Goal: Complete application form: Complete application form

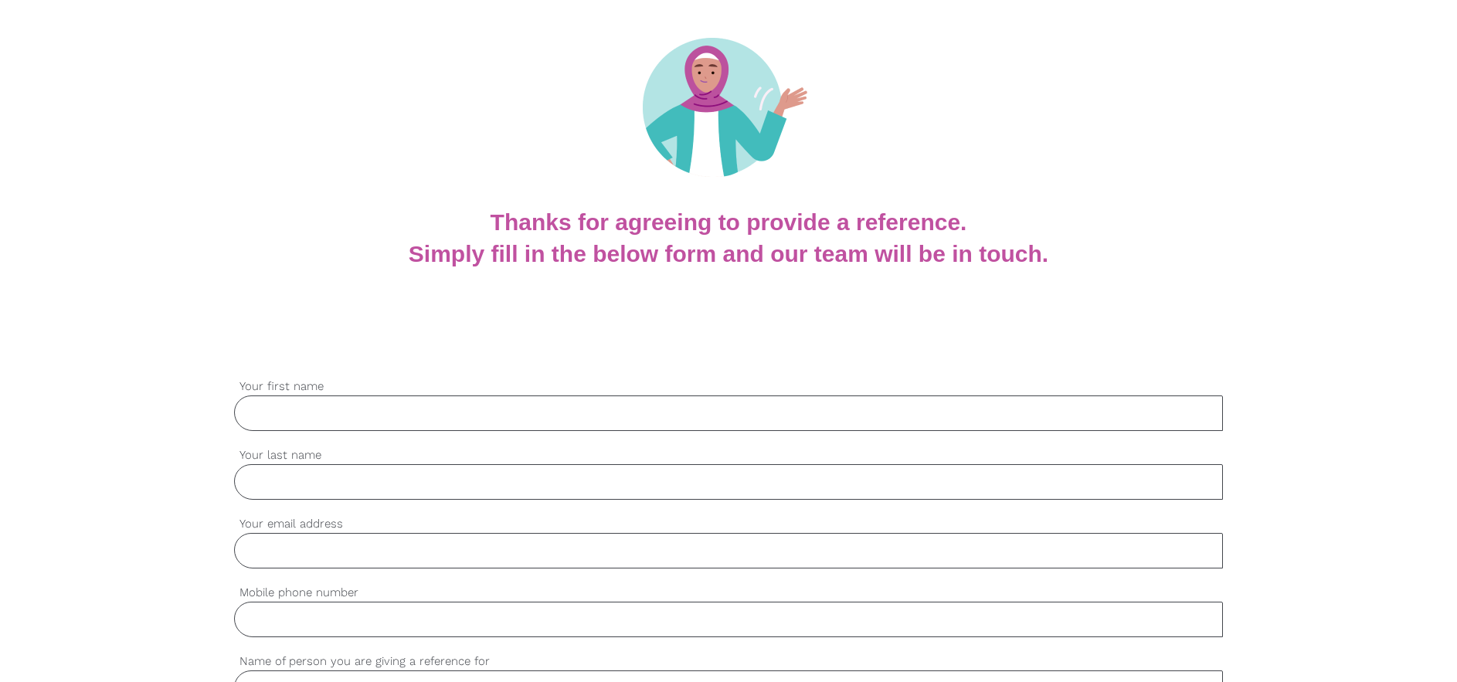
scroll to position [154, 0]
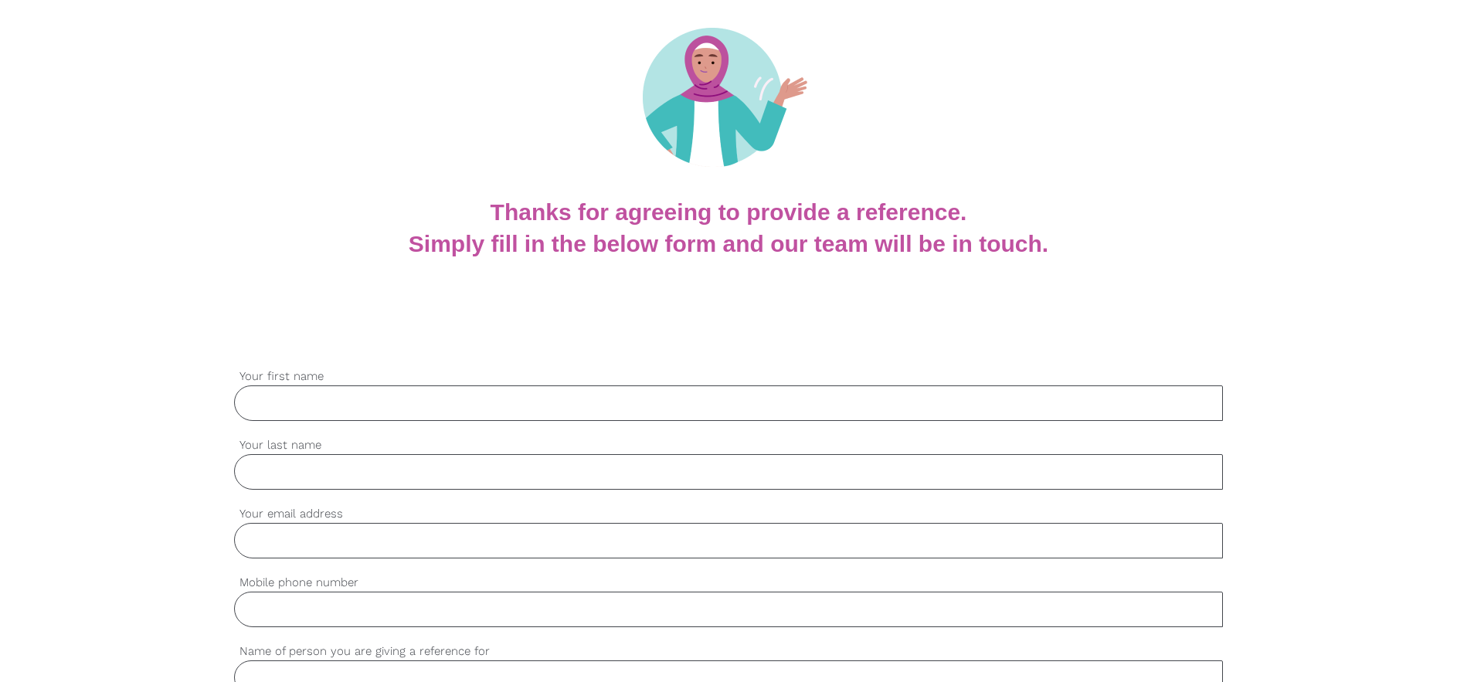
click at [309, 405] on input "Your first name" at bounding box center [728, 403] width 989 height 36
type input "[PERSON_NAME]"
click at [335, 485] on input "Your last name" at bounding box center [728, 472] width 989 height 36
type input "Sinnasamy"
click at [327, 534] on input "Your email address" at bounding box center [728, 541] width 989 height 36
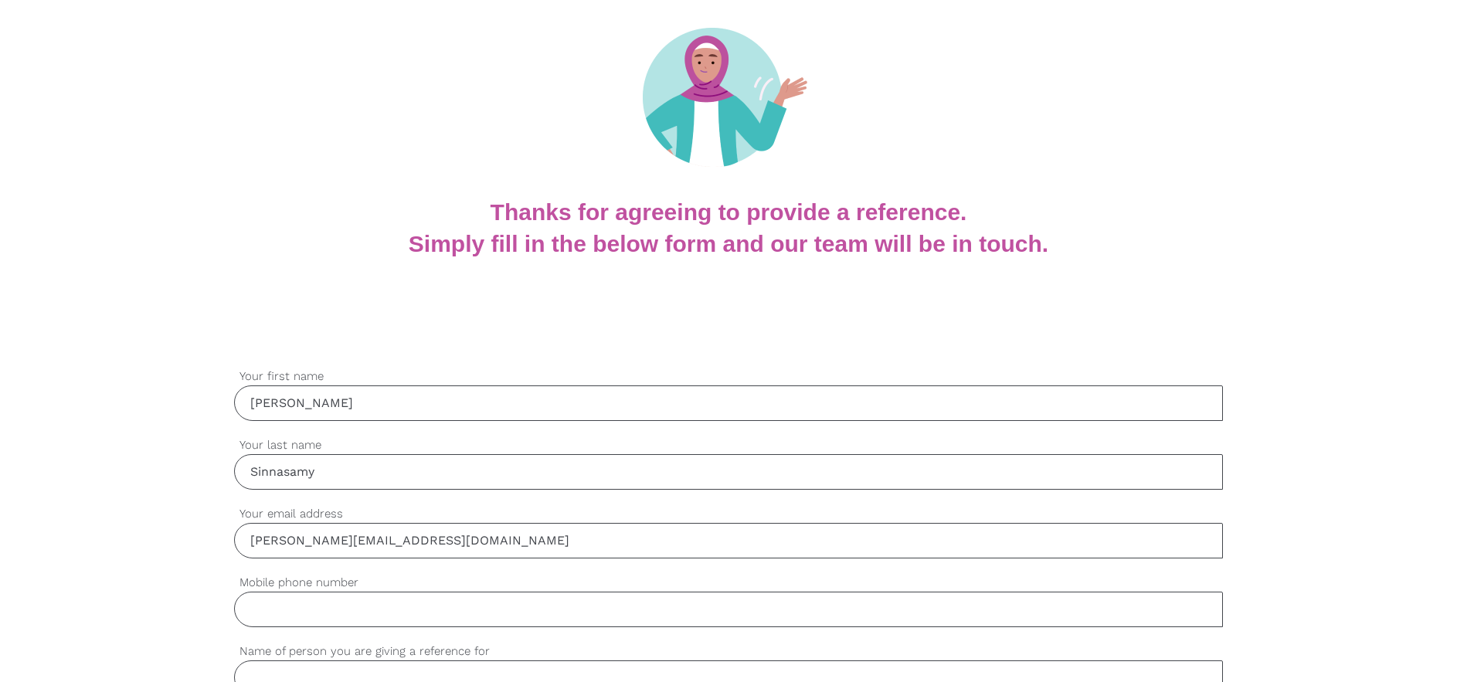
click at [389, 542] on input "[PERSON_NAME][EMAIL_ADDRESS][DOMAIN_NAME]" at bounding box center [728, 541] width 989 height 36
type input "[PERSON_NAME][EMAIL_ADDRESS][DOMAIN_NAME]"
click at [482, 592] on input "Mobile phone number" at bounding box center [728, 610] width 989 height 36
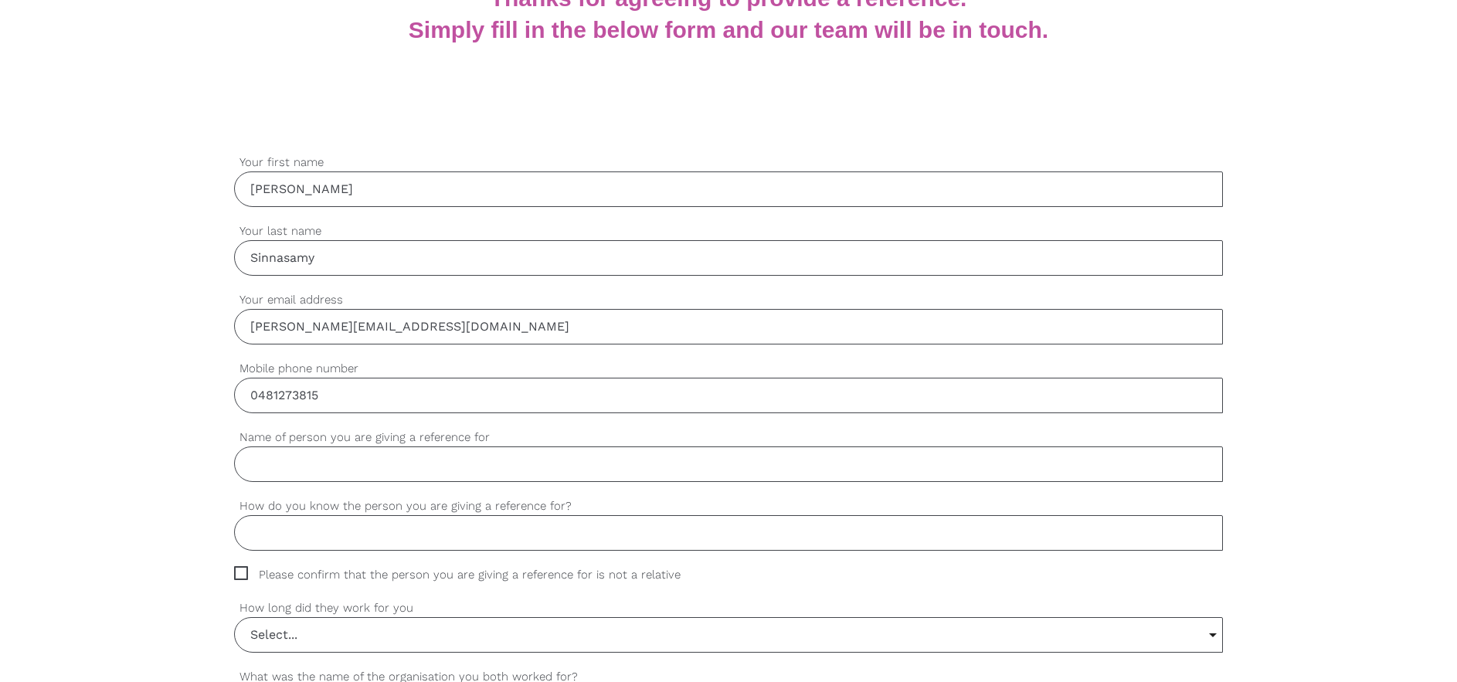
scroll to position [386, 0]
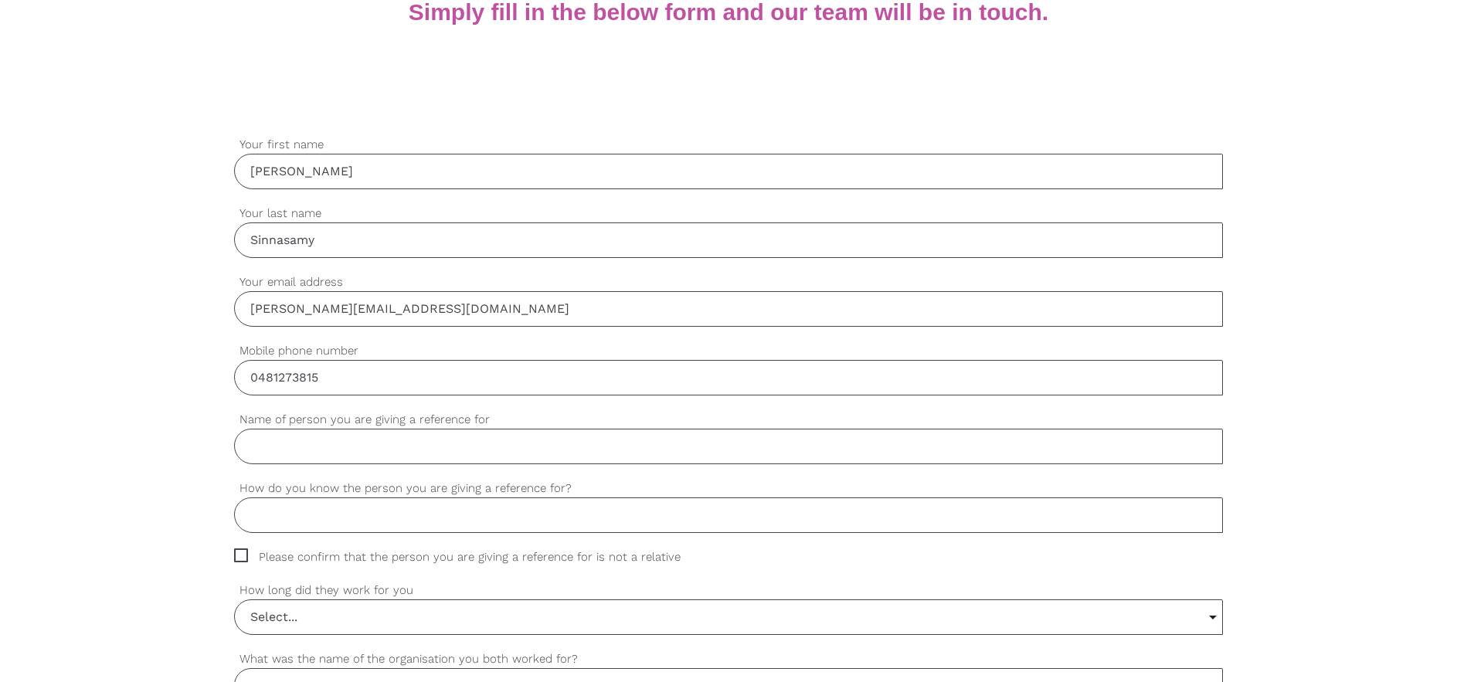
type input "0481273815"
click at [347, 453] on input "Name of person you are giving a reference for" at bounding box center [728, 447] width 989 height 36
type input "[PERSON_NAME]"
click at [348, 514] on input "How do you know the person you are giving a reference for?" at bounding box center [728, 515] width 989 height 36
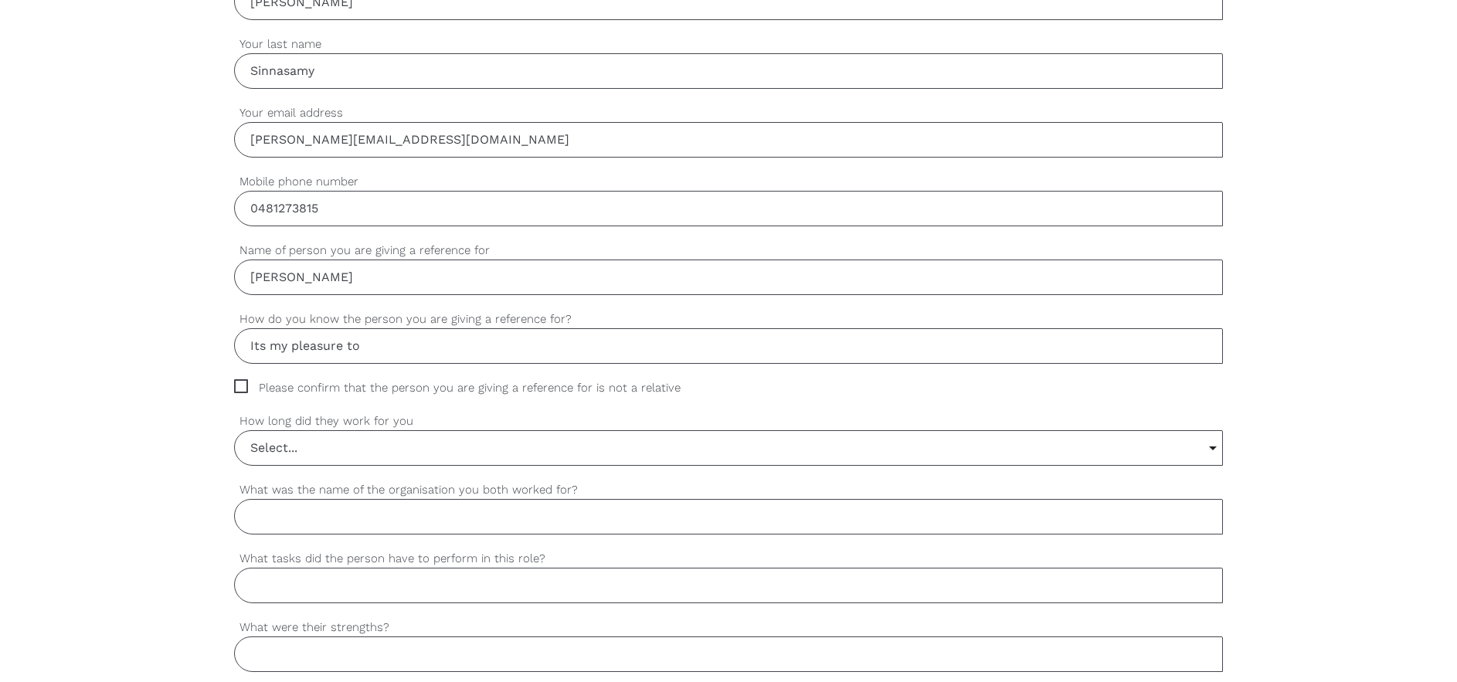
scroll to position [541, 0]
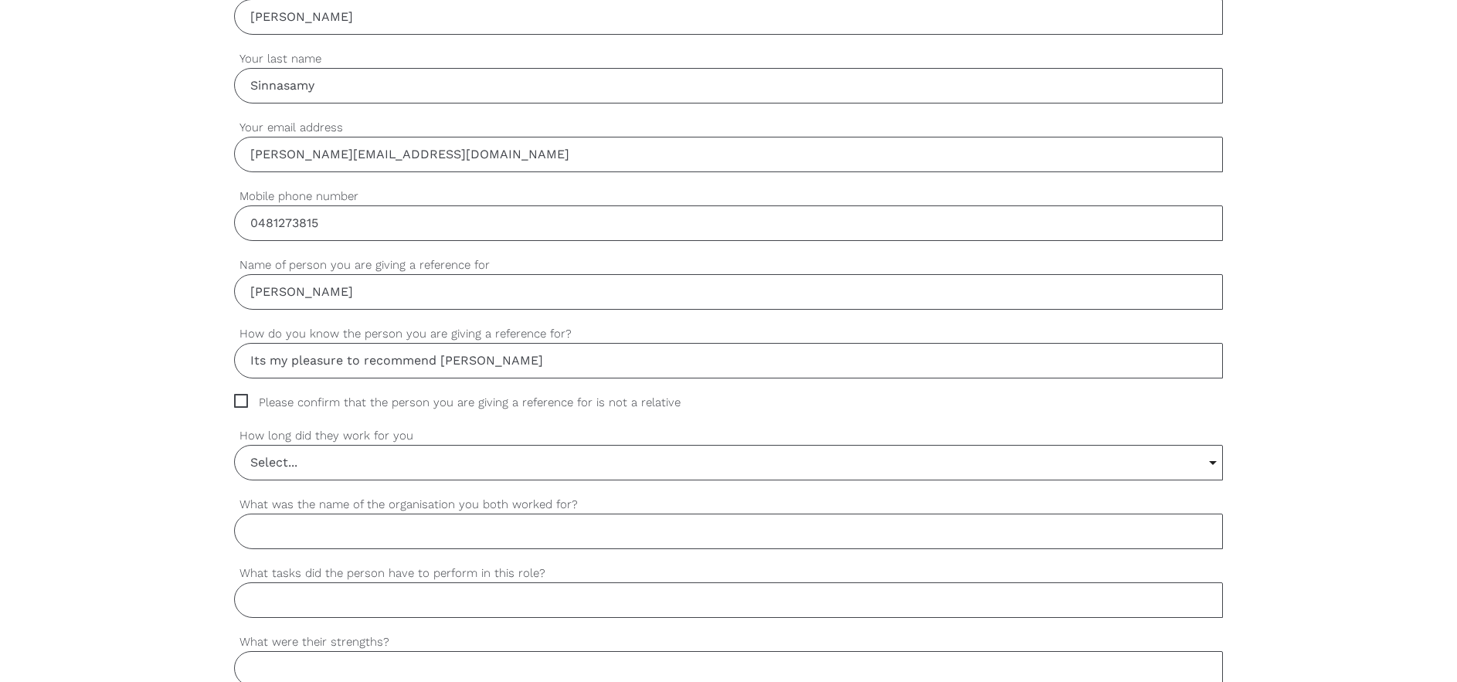
drag, startPoint x: 459, startPoint y: 368, endPoint x: 825, endPoint y: 513, distance: 393.9
click at [825, 514] on input "What was the name of the organisation you both worked for?" at bounding box center [728, 532] width 989 height 36
click at [443, 362] on input "Its my pleasure to recommend [PERSON_NAME]" at bounding box center [728, 361] width 989 height 36
click at [519, 370] on input "Its my pleasure to recommend [PERSON_NAME]" at bounding box center [728, 361] width 989 height 36
click at [498, 358] on input "Its my pleasure to recommend [PERSON_NAME] Applicant" at bounding box center [728, 361] width 989 height 36
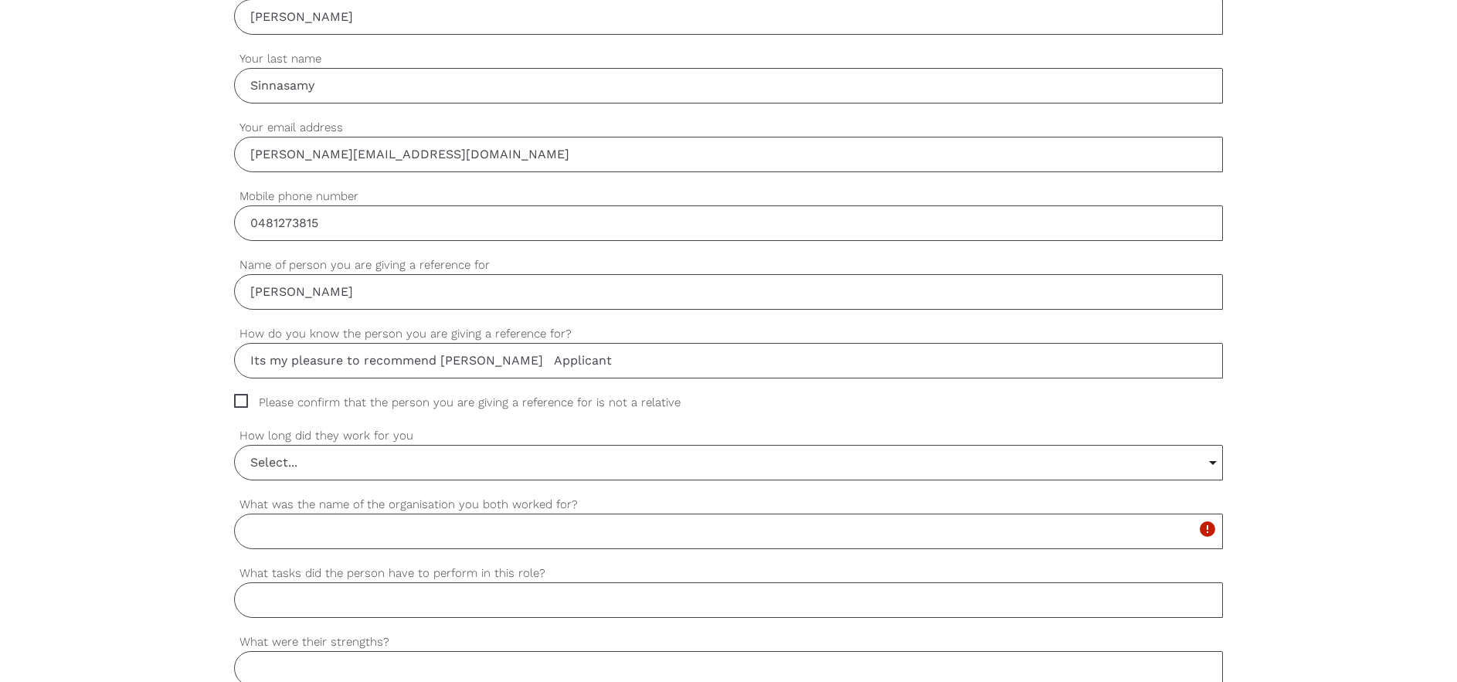
click at [501, 360] on input "Its my pleasure to recommend [PERSON_NAME] Applicant" at bounding box center [728, 361] width 989 height 36
click at [573, 361] on input "Its my pleasure to recommend [PERSON_NAME] applicant" at bounding box center [728, 361] width 989 height 36
click at [559, 364] on input "Its my pleasure to recommend [PERSON_NAME] applicant. i have known him for two …" at bounding box center [728, 361] width 989 height 36
click at [860, 357] on input "Its my pleasure to recommend [PERSON_NAME] applicant. I have known him for two …" at bounding box center [728, 361] width 989 height 36
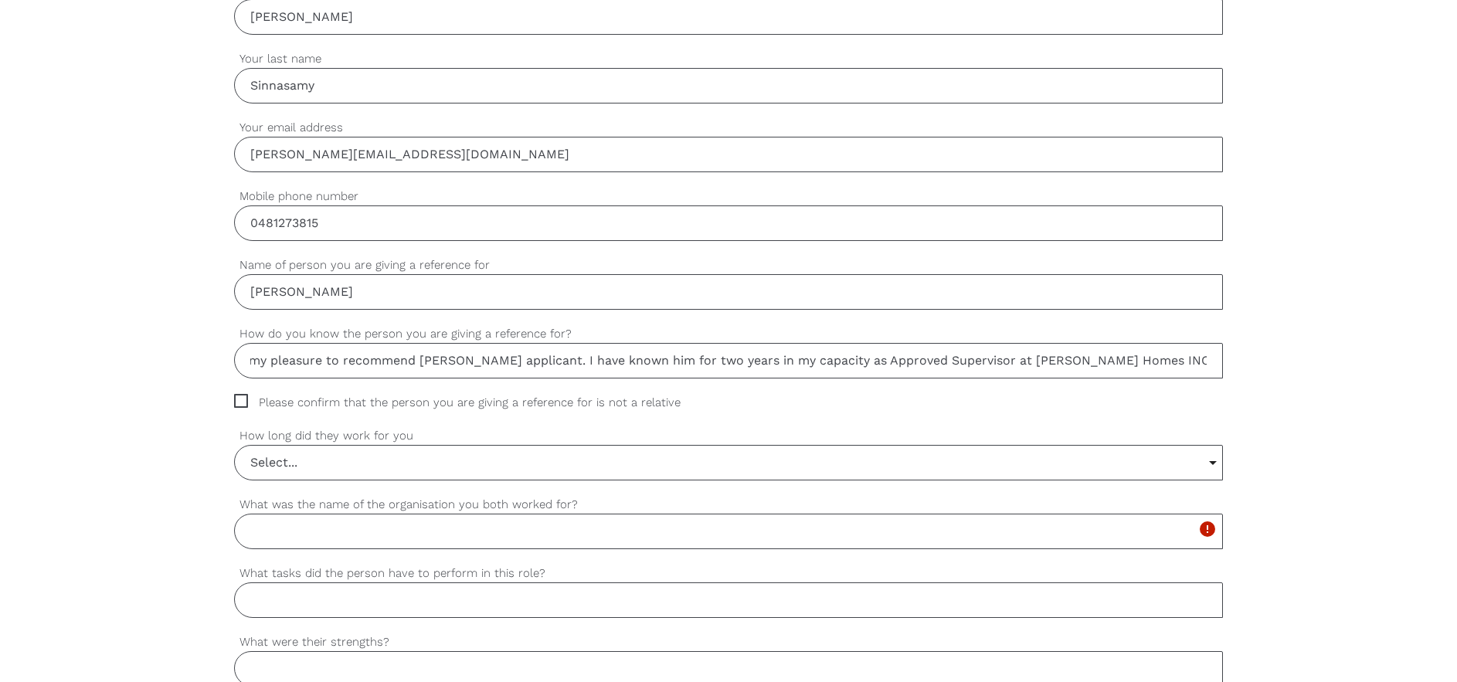
scroll to position [0, 25]
click at [1108, 358] on input "Its my pleasure to recommend [PERSON_NAME] applicant. I have known him for two …" at bounding box center [728, 361] width 989 height 36
click at [1204, 358] on input "Its my pleasure to recommend [PERSON_NAME] applicant. I have known him for two …" at bounding box center [728, 361] width 989 height 36
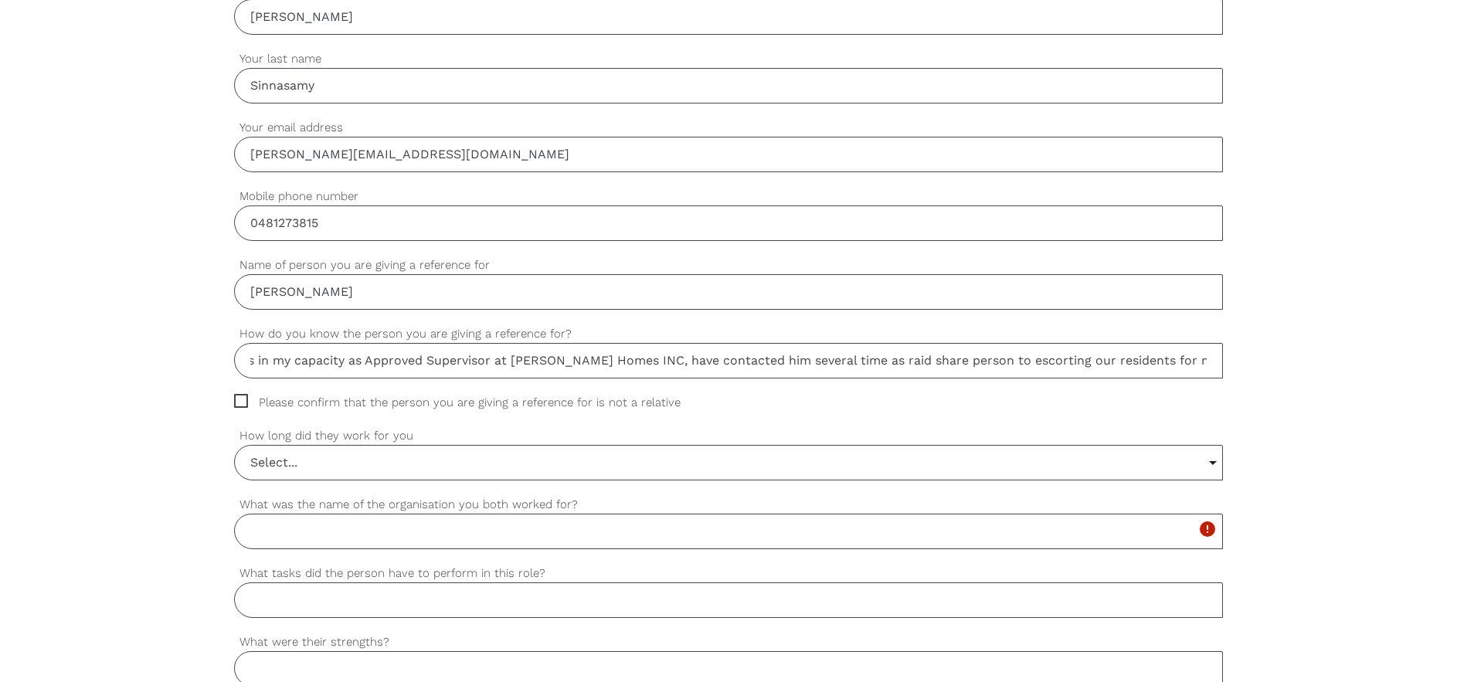
click at [777, 360] on input "Its my pleasure to recommend [PERSON_NAME] applicant. I have known him for two …" at bounding box center [728, 361] width 989 height 36
click at [822, 359] on input "Its my pleasure to recommend [PERSON_NAME] applicant. I have known him for two …" at bounding box center [728, 361] width 989 height 36
click at [830, 361] on input "Its my pleasure to recommend [PERSON_NAME] applicant. I have known him for two …" at bounding box center [728, 361] width 989 height 36
click at [872, 359] on input "Its my pleasure to recommend [PERSON_NAME] applicant. I have known him for two …" at bounding box center [728, 361] width 989 height 36
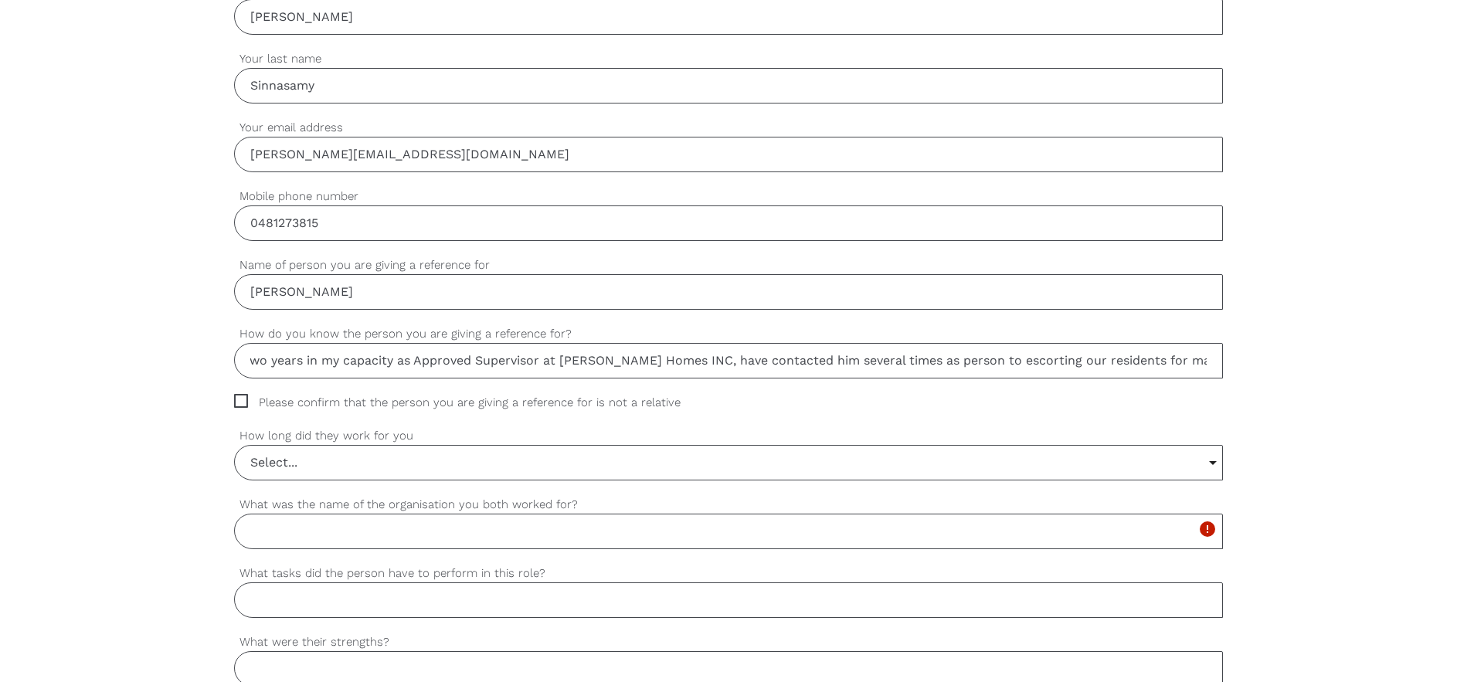
scroll to position [0, 492]
click at [984, 363] on input "Its my pleasure to recommend [PERSON_NAME] applicant. I have known him for two …" at bounding box center [728, 361] width 989 height 36
click at [1205, 359] on input "Its my pleasure to recommend [PERSON_NAME] applicant. I have known him for two …" at bounding box center [728, 361] width 989 height 36
click at [1206, 366] on input "Its my pleasure to recommend [PERSON_NAME] applicant. I have known him for two …" at bounding box center [728, 361] width 989 height 36
click at [1208, 361] on input "Its my pleasure to recommend [PERSON_NAME] applicant. I have known him for two …" at bounding box center [728, 361] width 989 height 36
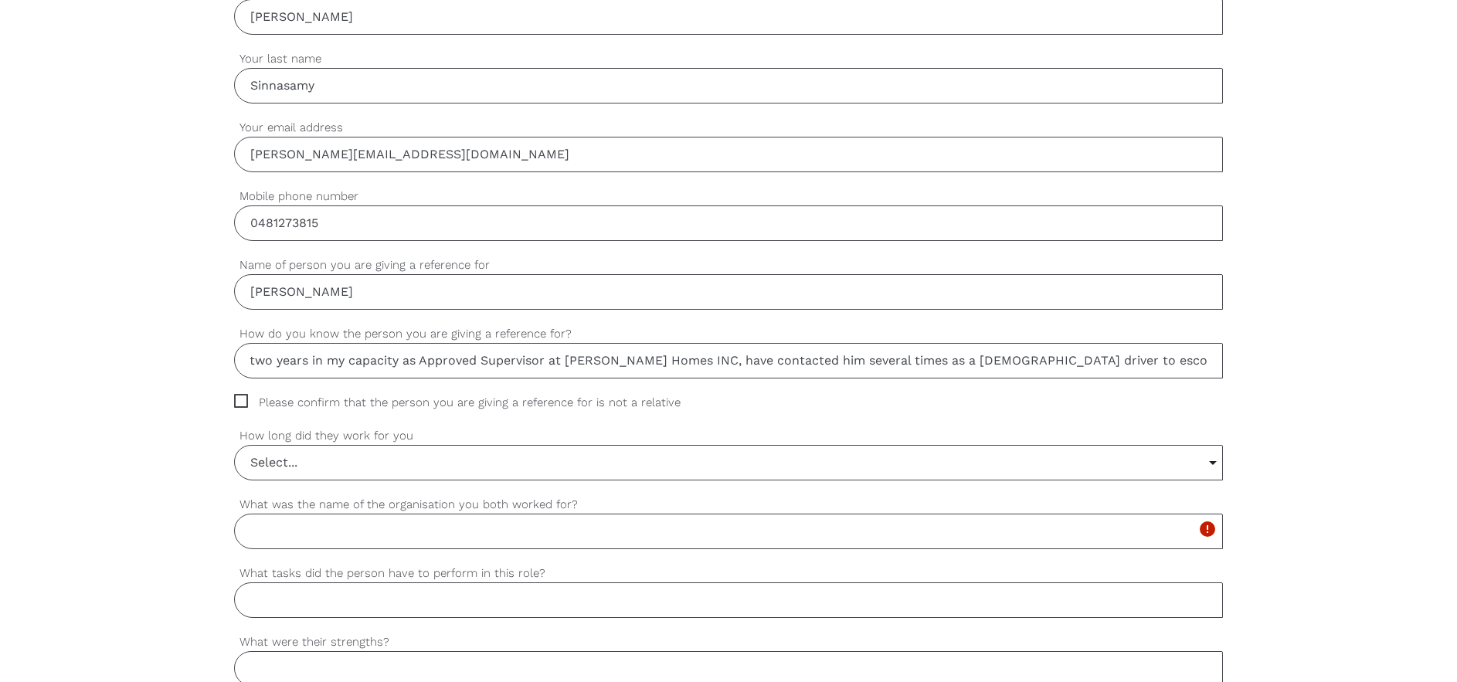
click at [1204, 361] on input "Its my pleasure to recommend [PERSON_NAME] applicant. I have known him for two …" at bounding box center [728, 361] width 989 height 36
type input "Its my pleasure to recommend [PERSON_NAME] applicant. I have known him for two …"
click at [684, 457] on input "Select..." at bounding box center [728, 463] width 987 height 34
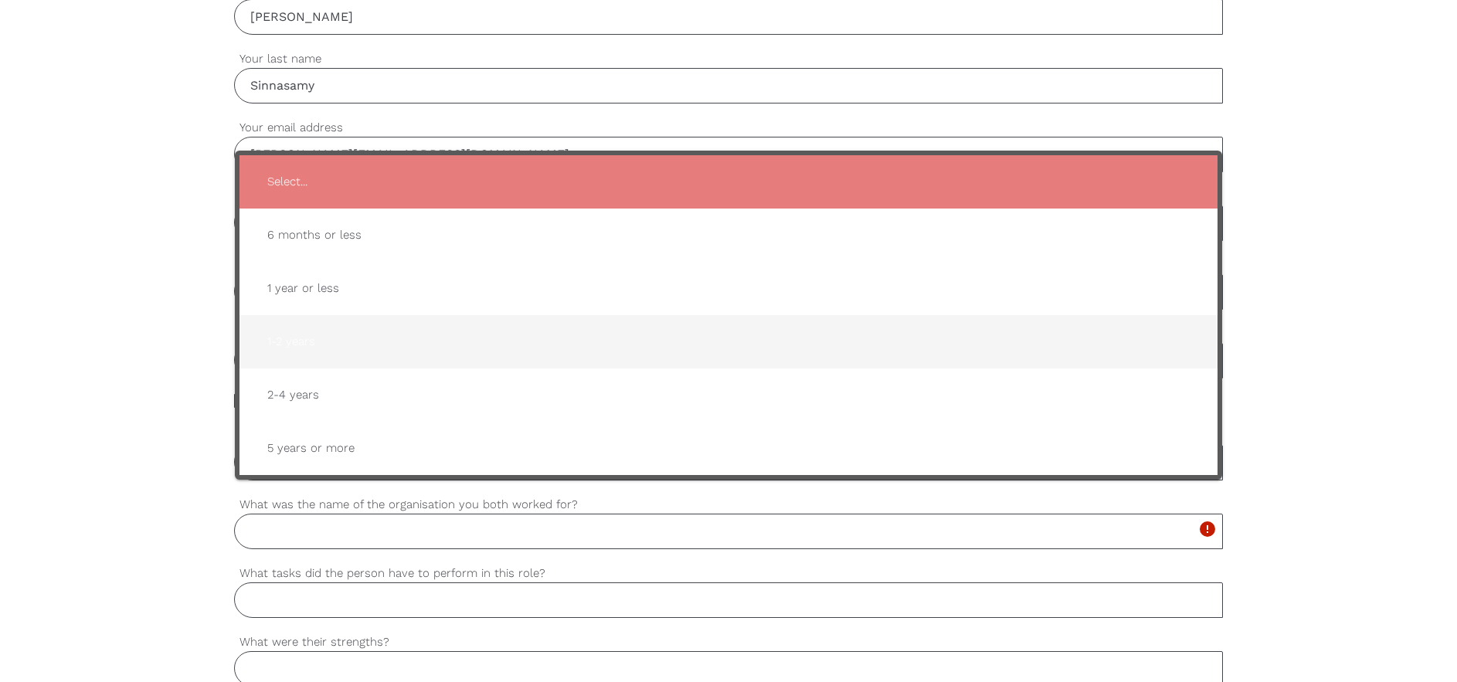
click at [287, 345] on span "1-2 years" at bounding box center [728, 342] width 947 height 38
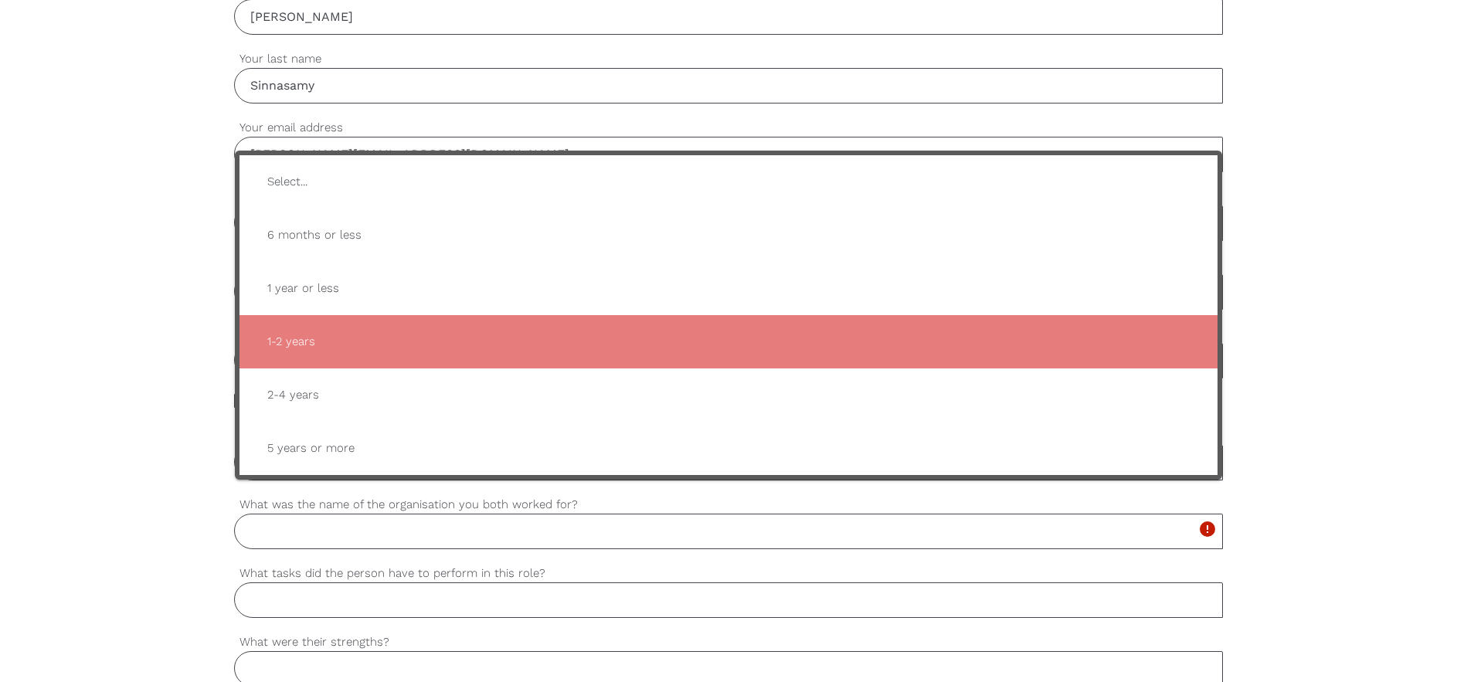
type input "1-2 years"
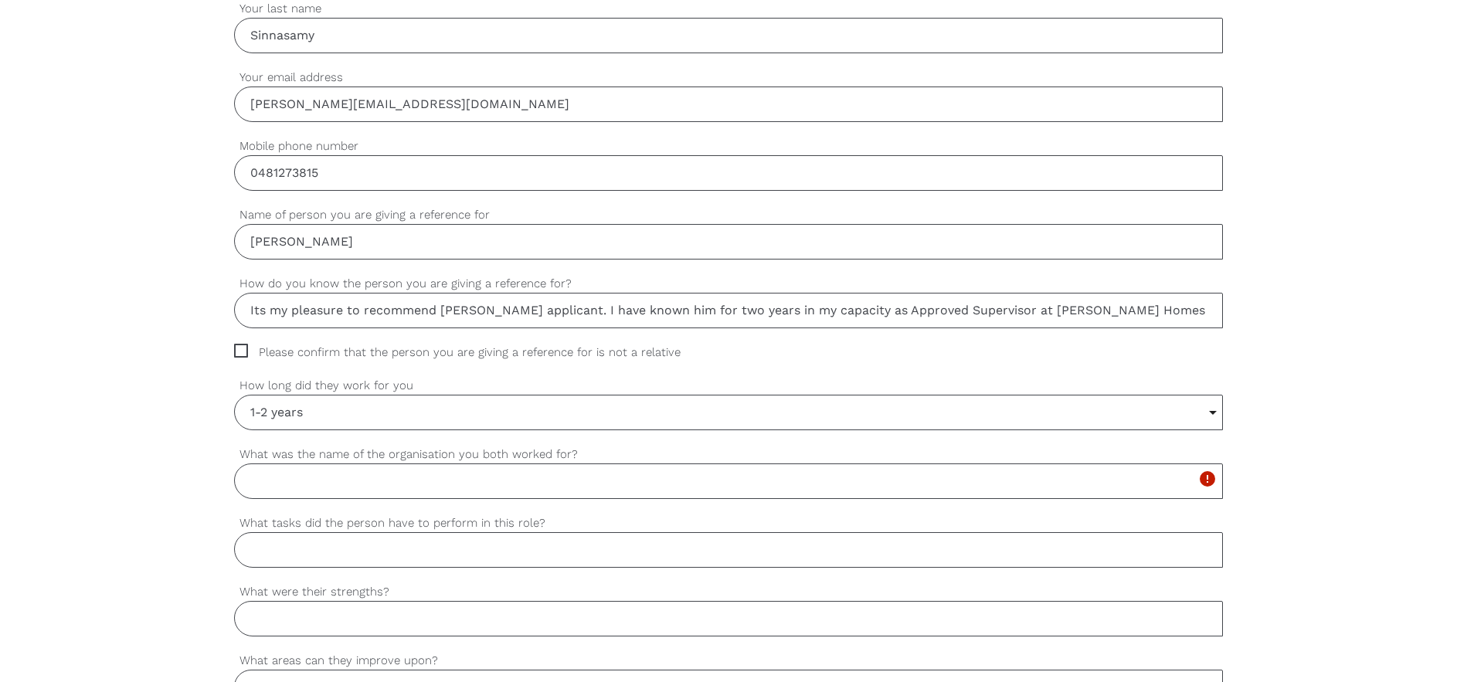
scroll to position [618, 0]
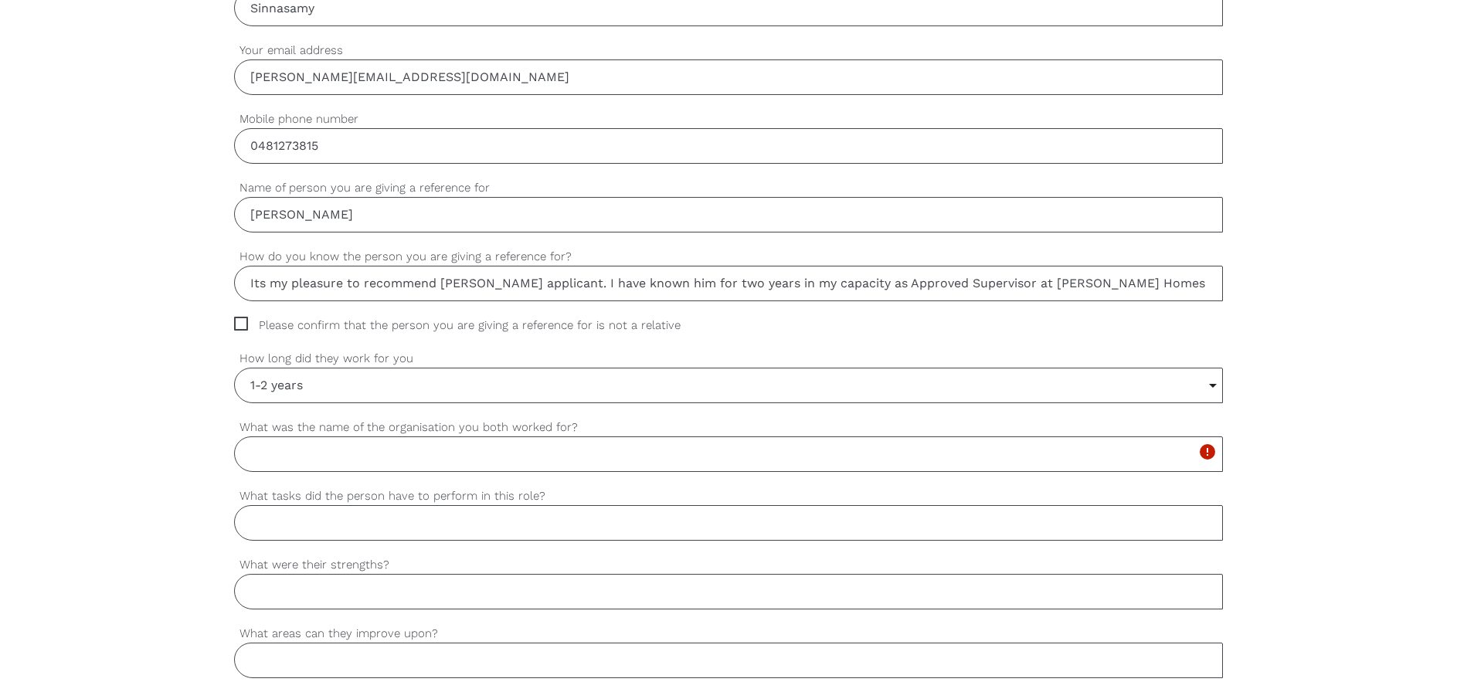
click at [244, 325] on span "Please confirm that the person you are giving a reference for is not a relative" at bounding box center [472, 326] width 476 height 18
click at [244, 325] on input "Please confirm that the person you are giving a reference for is not a relative" at bounding box center [239, 322] width 10 height 10
checkbox input "true"
click at [294, 458] on input "What was the name of the organisation you both worked for?" at bounding box center [728, 454] width 989 height 36
type input "[PERSON_NAME] Homes"
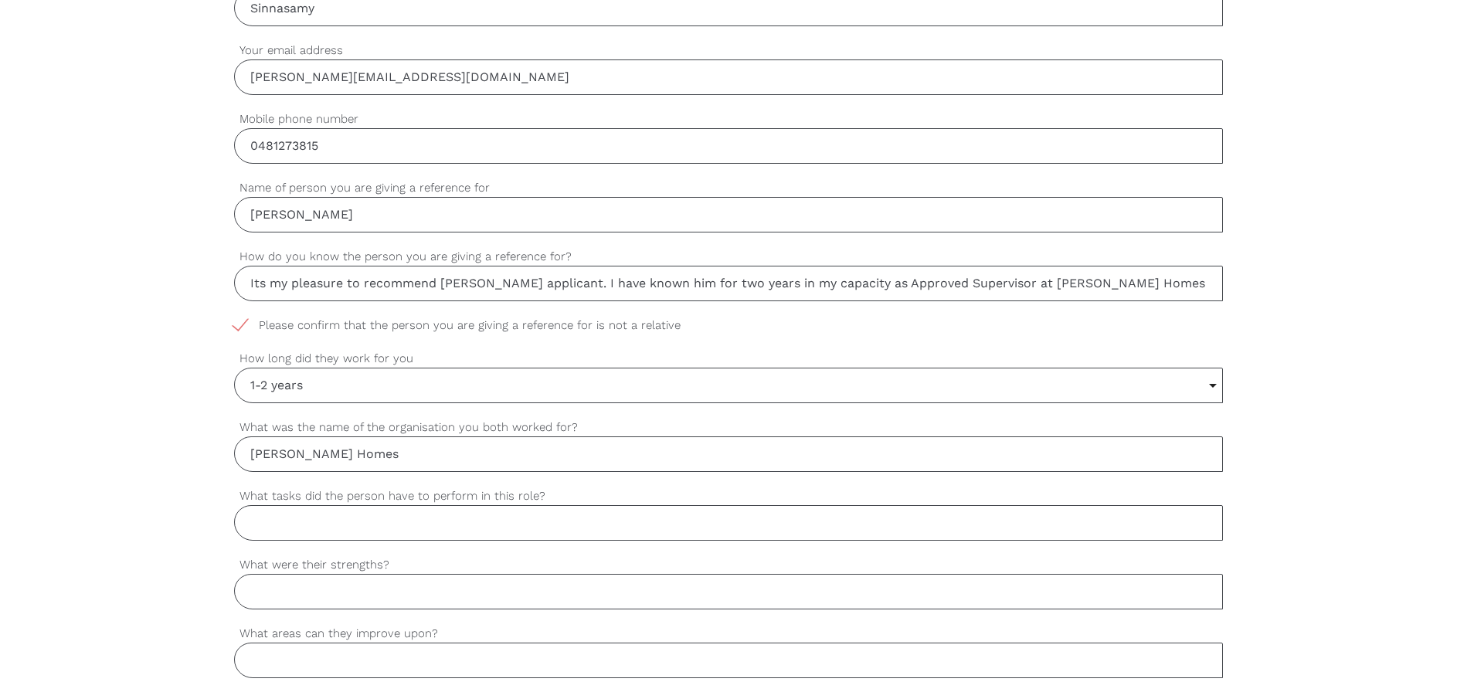
click at [303, 524] on input "What tasks did the person have to perform in this role?" at bounding box center [728, 523] width 989 height 36
click at [358, 525] on input "Escorting resident to their appointments" at bounding box center [728, 523] width 989 height 36
type input "Escorting residents to their appointments"
click at [344, 590] on input "What were their strengths?" at bounding box center [728, 592] width 989 height 36
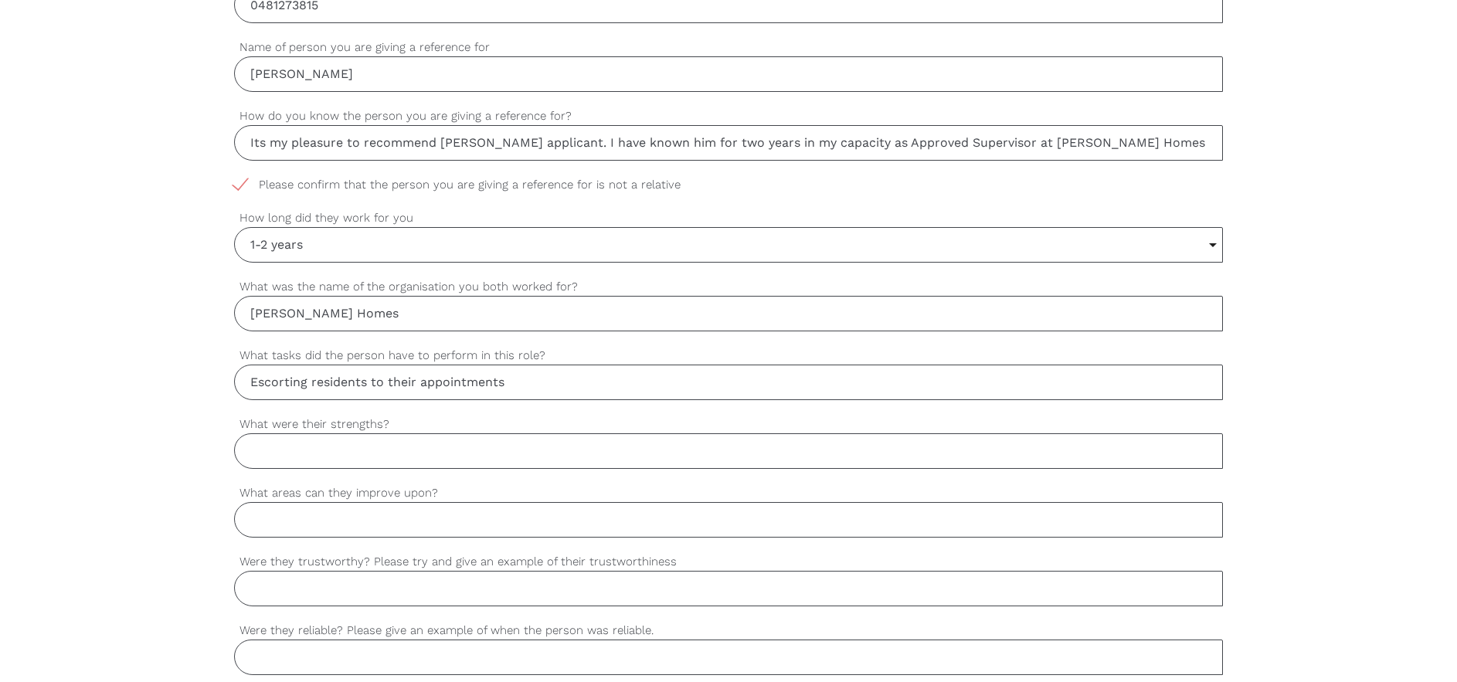
scroll to position [772, 0]
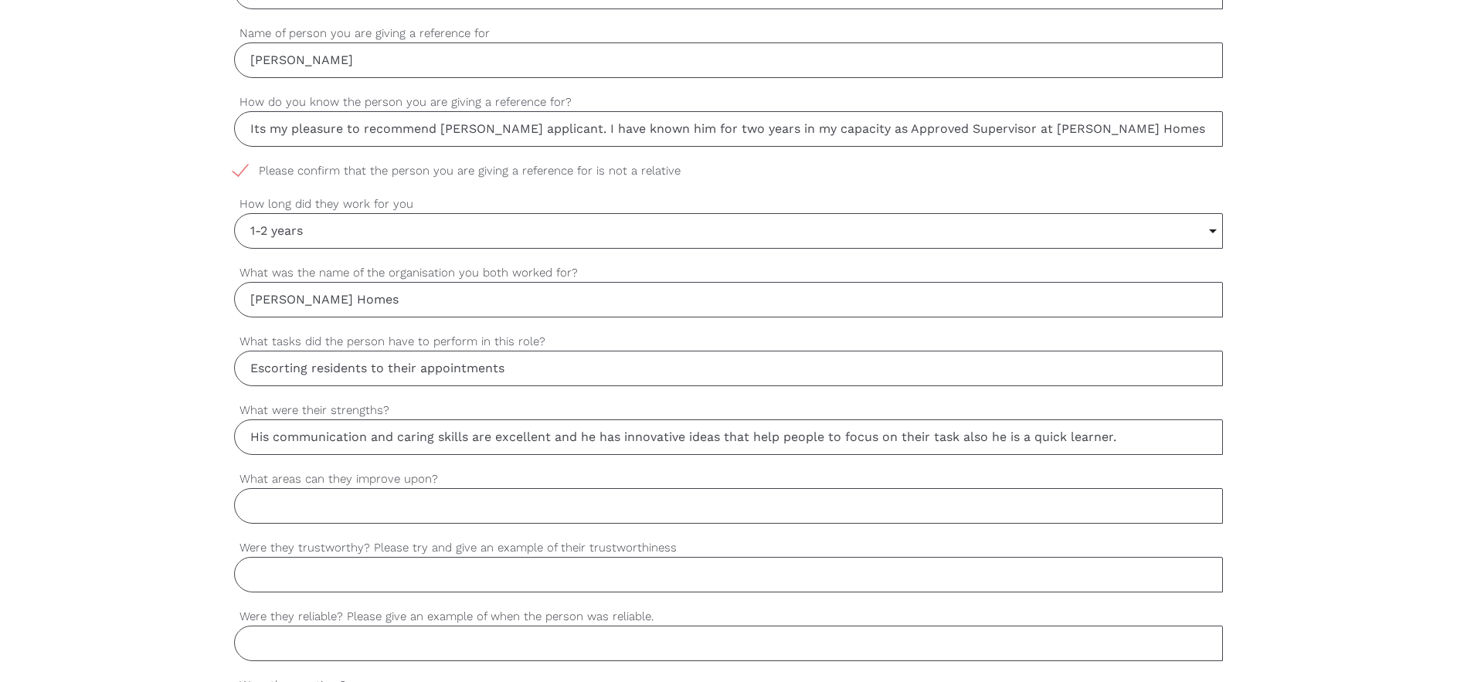
type input "His communication and caring skills are excellent and he has innovative ideas t…"
click at [274, 513] on input "What areas can they improve upon?" at bounding box center [728, 506] width 989 height 36
type input "updating skills according to aged care standard"
click at [280, 588] on input "Were they trustworthy? Please try and give an example of their trustworthiness" at bounding box center [728, 575] width 989 height 36
type input "J"
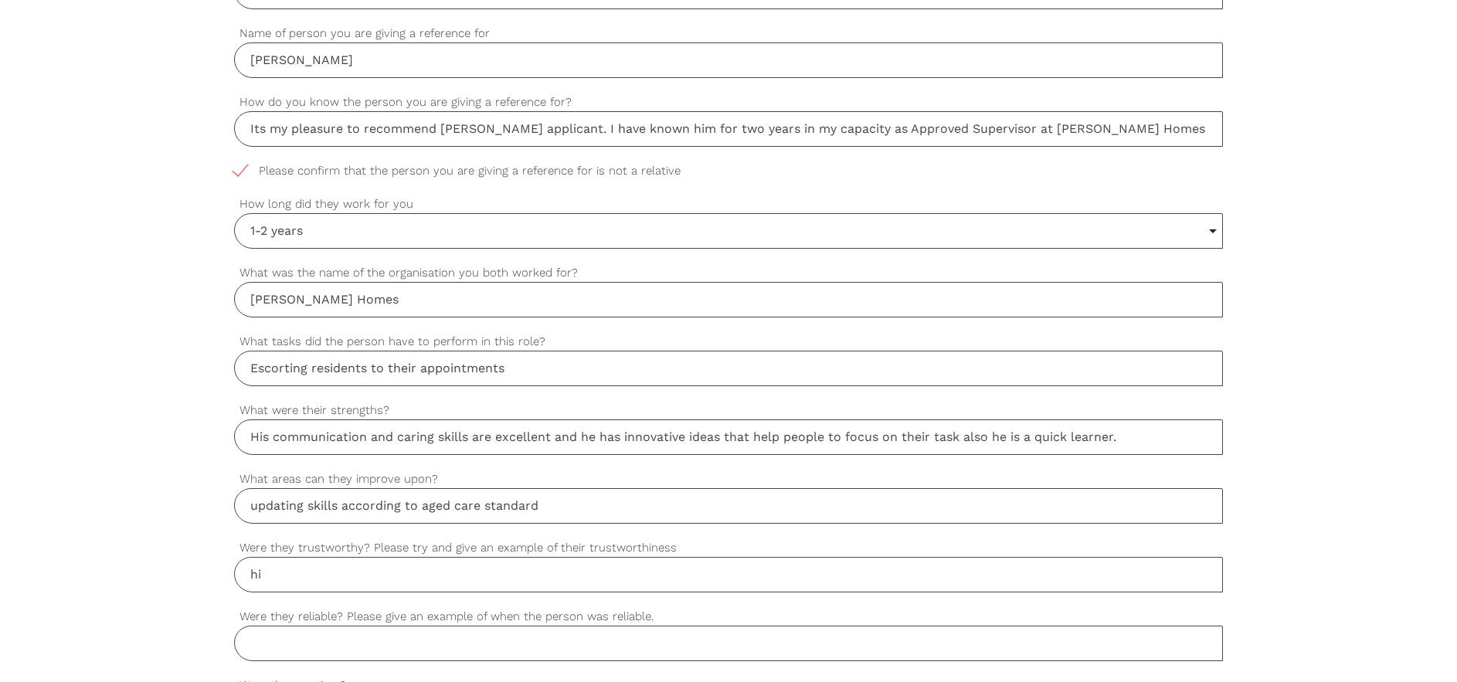
type input "h"
click at [247, 510] on input "updating skills according to aged care standard" at bounding box center [728, 506] width 989 height 36
click at [382, 507] on input "He need an updating skills according to aged care standard" at bounding box center [728, 506] width 989 height 36
type input "He need an updating his skills according to aged care standard"
click at [324, 578] on input "Were they trustworthy? Please try and give an example of their trustworthiness" at bounding box center [728, 575] width 989 height 36
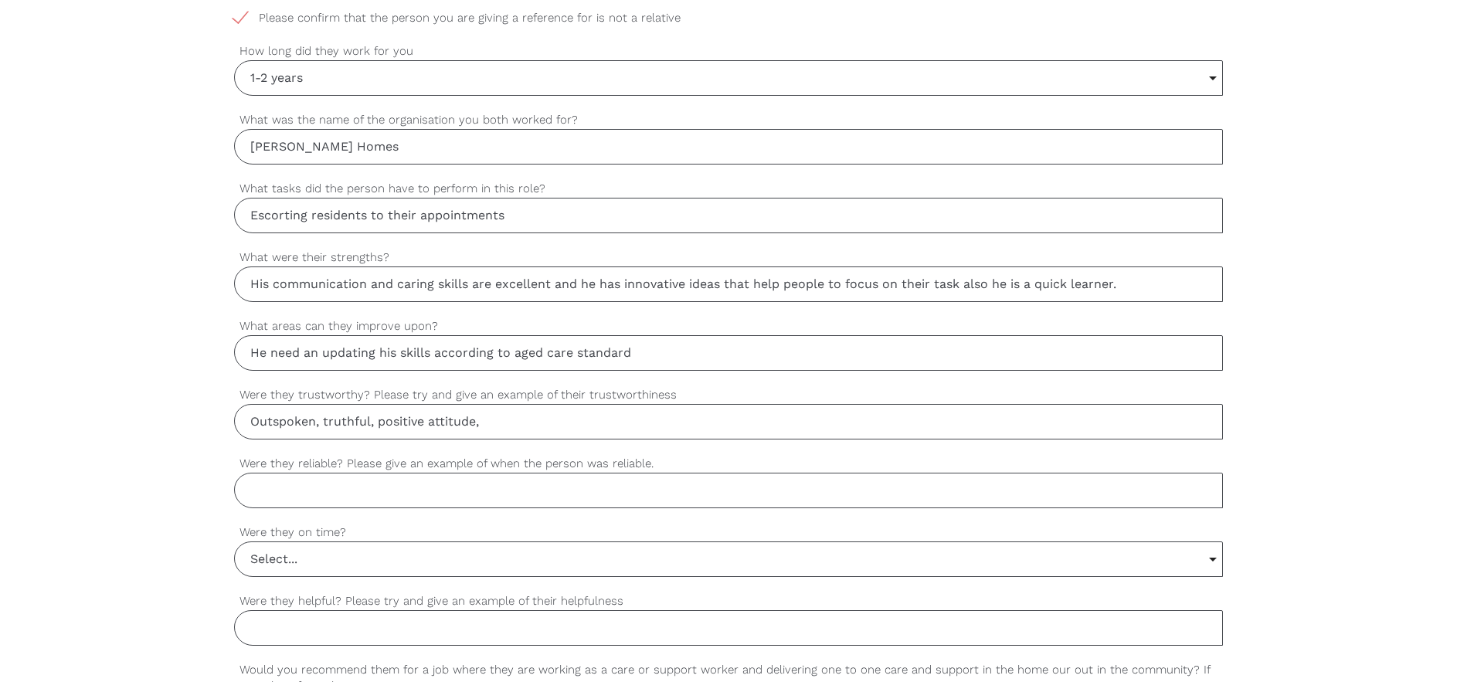
scroll to position [927, 0]
type input "Outspoken, truthful, positive attitude, honesty in financial matters."
click at [295, 490] on input "Were they reliable? Please give an example of when the person was reliable." at bounding box center [728, 489] width 989 height 36
click at [259, 490] on input "he able" at bounding box center [728, 489] width 989 height 36
click at [301, 491] on input "He able" at bounding box center [728, 489] width 989 height 36
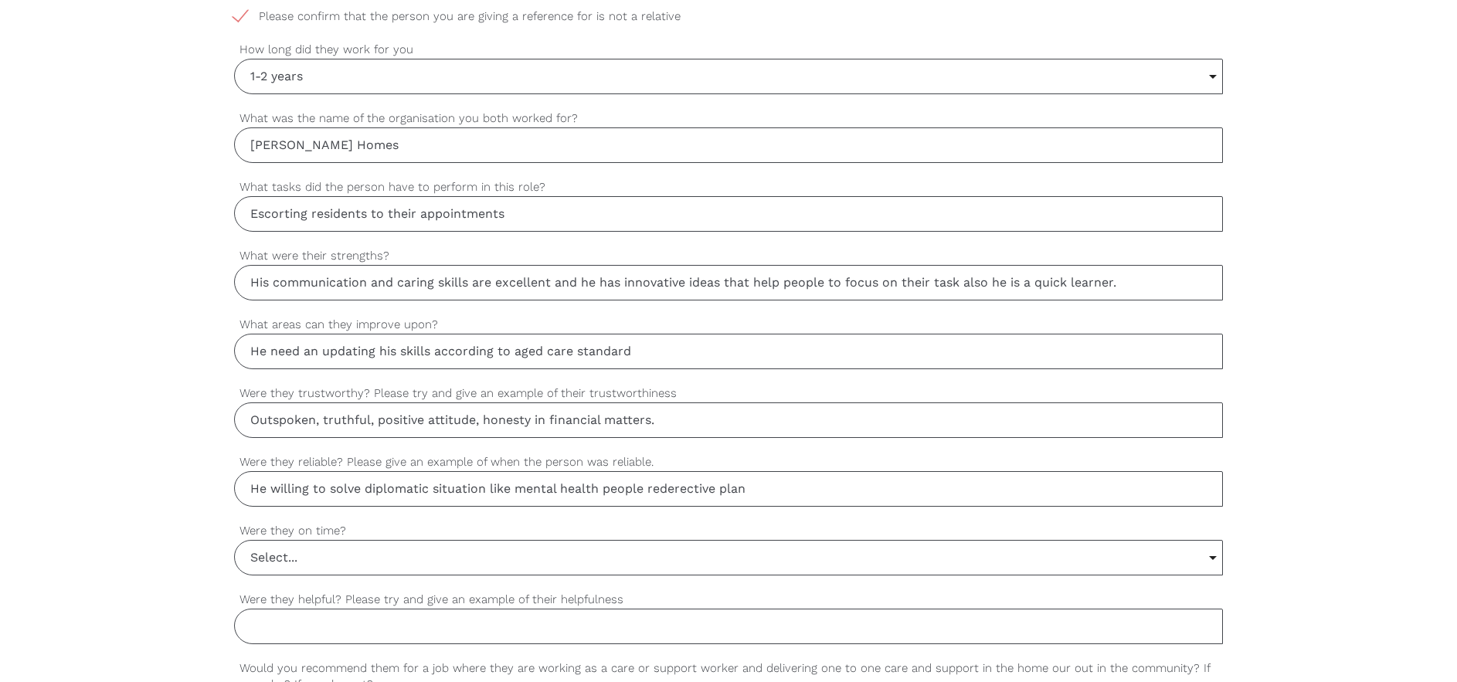
drag, startPoint x: 706, startPoint y: 497, endPoint x: 669, endPoint y: 491, distance: 37.5
click at [669, 491] on input "He willing to solve diplomatic situation like mental health people rederective …" at bounding box center [728, 489] width 989 height 36
click at [675, 490] on input "He willing to solve diplomatic situation like mental health people rederective …" at bounding box center [728, 489] width 989 height 36
drag, startPoint x: 675, startPoint y: 490, endPoint x: 778, endPoint y: 570, distance: 129.9
click at [778, 570] on input "Select..." at bounding box center [728, 558] width 987 height 34
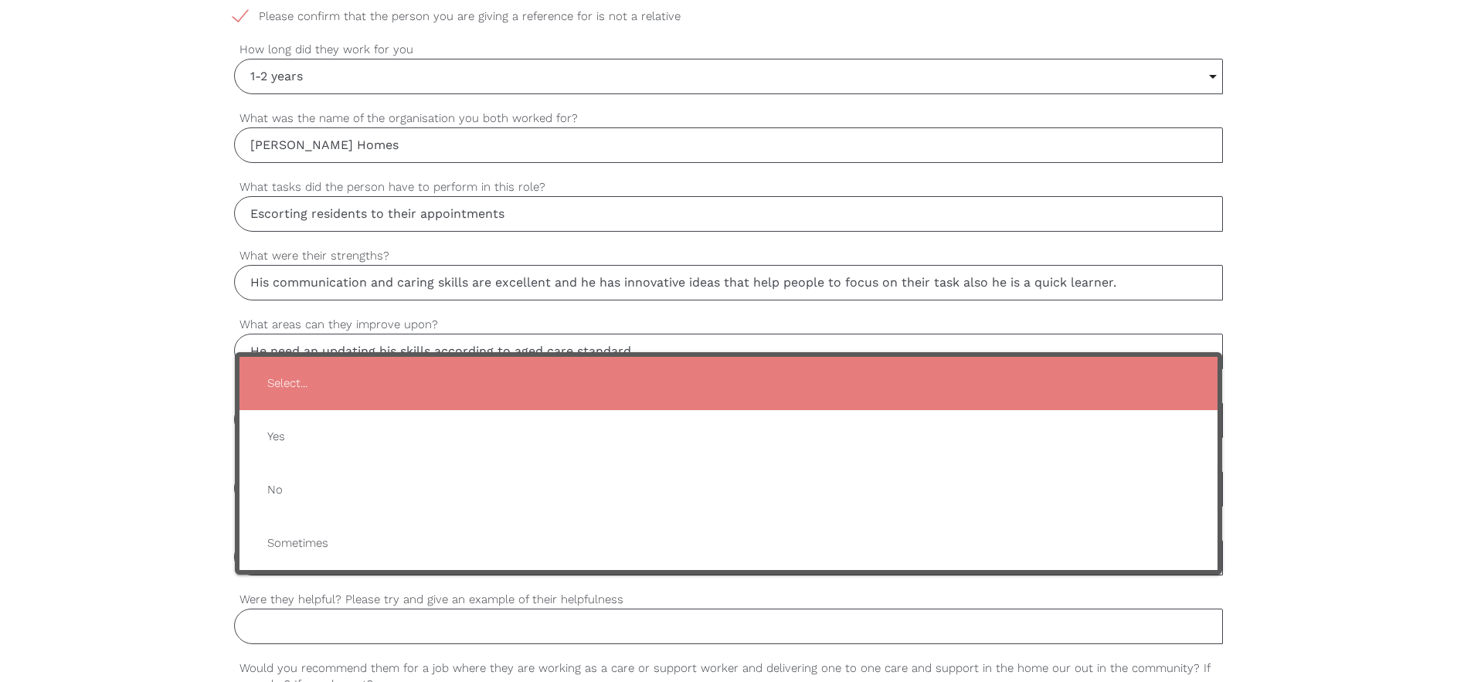
click at [1392, 402] on div "settings [PERSON_NAME] Your first name settings Sinnasamy Your last name settin…" at bounding box center [728, 289] width 1457 height 1451
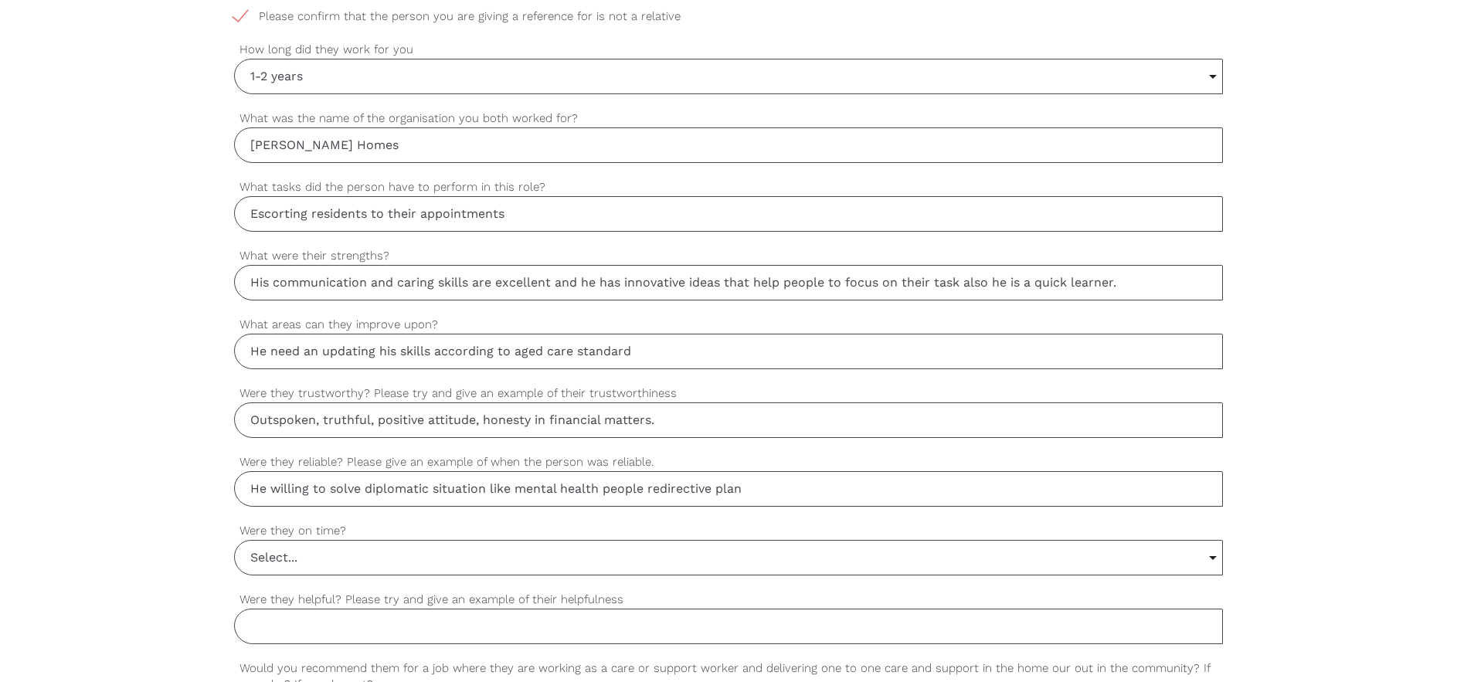
click at [755, 485] on input "He willing to solve diplomatic situation like mental health people redirective …" at bounding box center [728, 489] width 989 height 36
click at [738, 489] on input "He willing to solve diplomatic situation like mental health people directive pl…" at bounding box center [728, 489] width 989 height 36
click at [649, 489] on input "He willing to solve diplomatic situation like mental health people or approachi…" at bounding box center [728, 489] width 989 height 36
click at [649, 489] on input "He willing to solve diplomatic situation like mental health peoplor approaching" at bounding box center [728, 489] width 989 height 36
click at [740, 488] on input "He willing to solve diplomatic situation like soft spoken with elders or diplom…" at bounding box center [728, 489] width 989 height 36
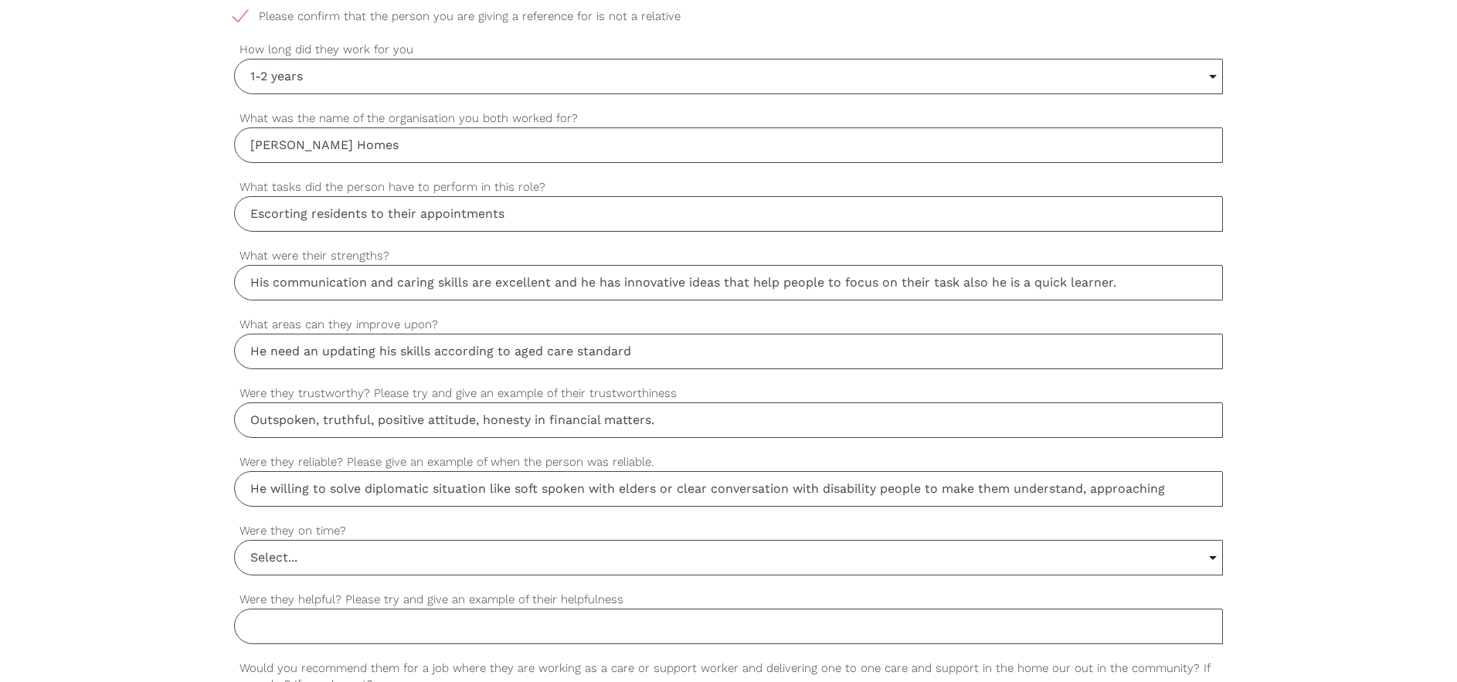
click at [1170, 489] on input "He willing to solve diplomatic situation like soft spoken with elders or clear …" at bounding box center [728, 489] width 989 height 36
type input "He willing to solve diplomatic situation like soft spoken with elders or clear …"
click at [257, 560] on input "Select..." at bounding box center [728, 558] width 987 height 34
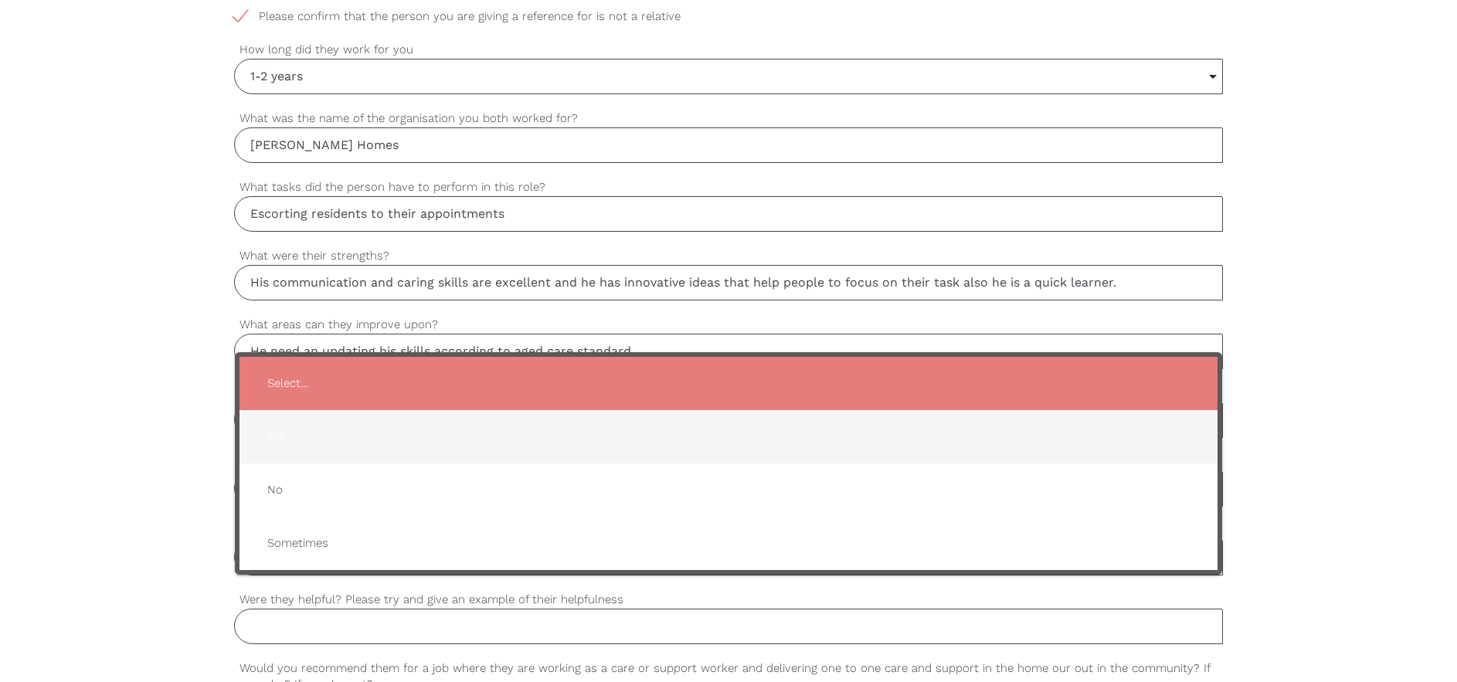
click at [291, 438] on span "Yes" at bounding box center [728, 437] width 947 height 38
type input "Yes"
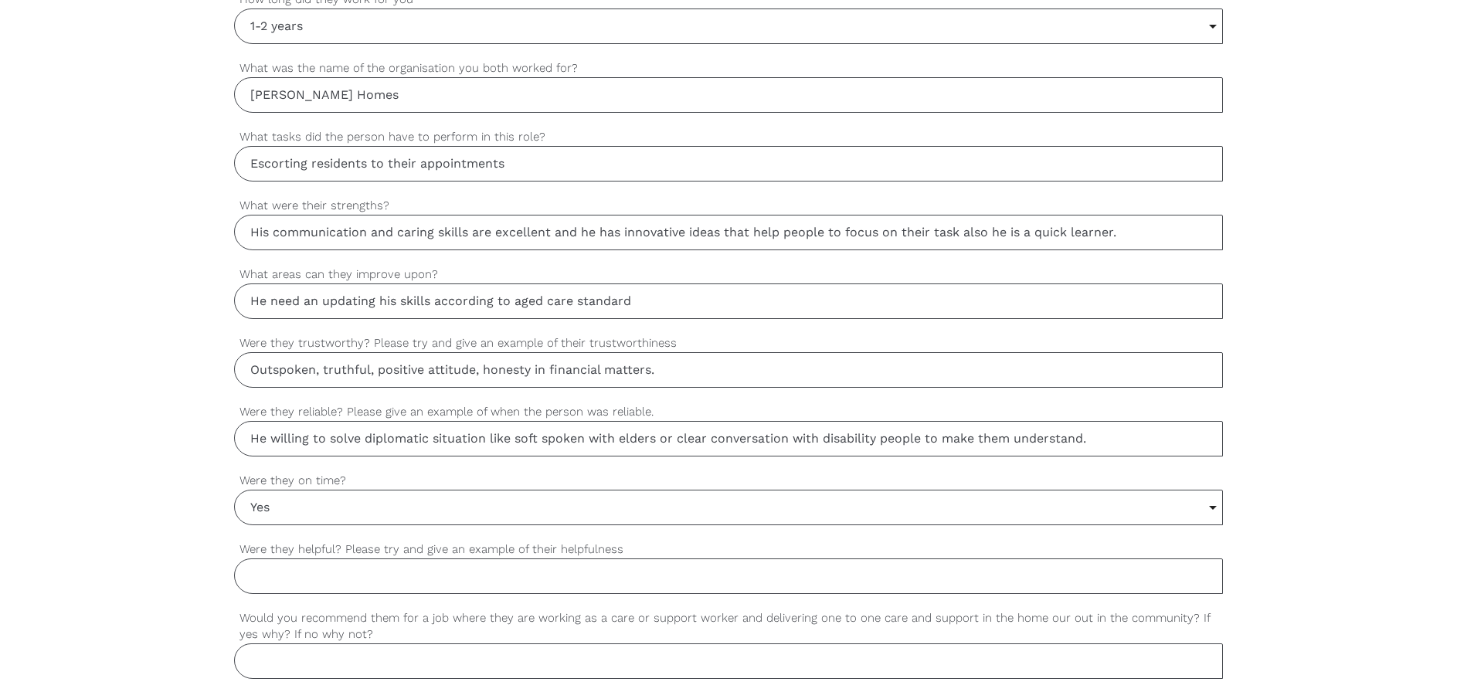
scroll to position [1004, 0]
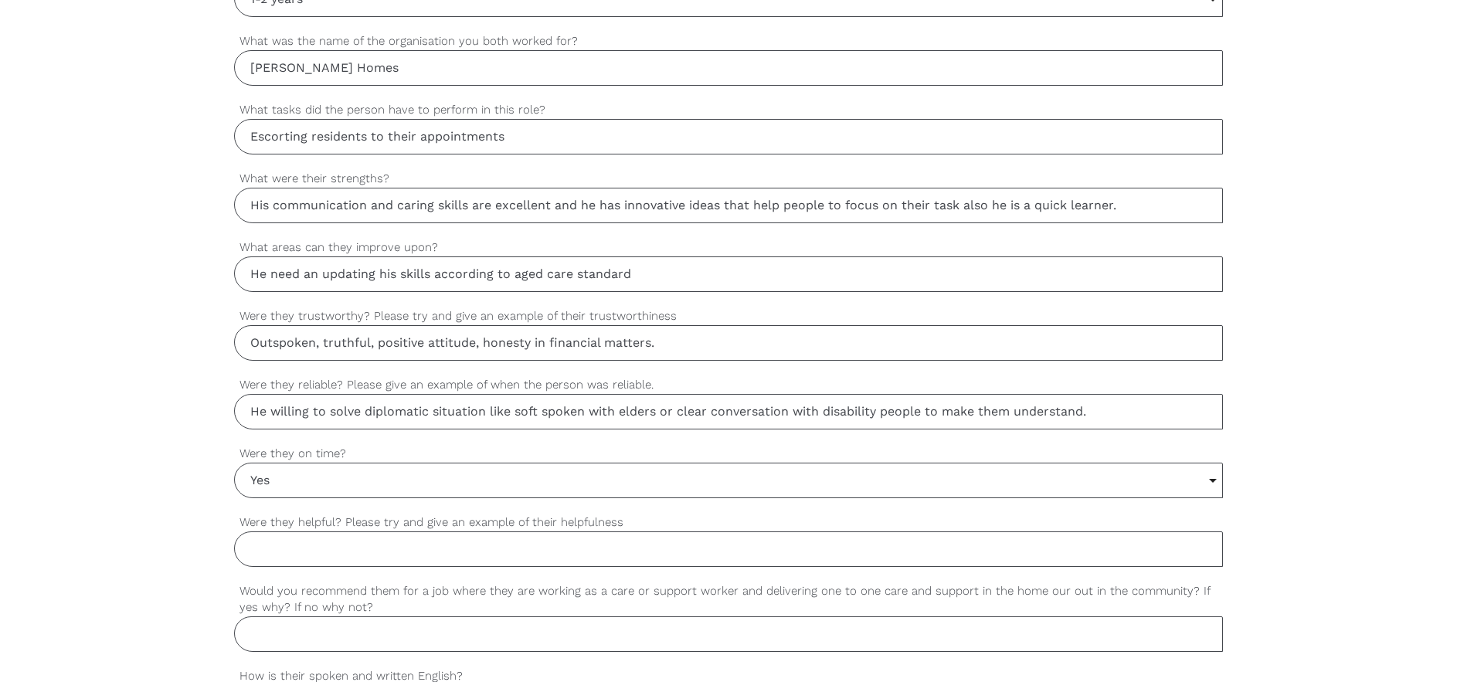
click at [344, 558] on input "Were they helpful? Please try and give an example of their helpfulness" at bounding box center [728, 549] width 989 height 36
click at [508, 548] on input "He helps people who need in real situation like helping co-worker" at bounding box center [728, 549] width 989 height 36
click at [590, 552] on input "He helps people who need in real situation, like helping co-worker" at bounding box center [728, 549] width 989 height 36
click at [688, 552] on input "He helps people who need in real situation, like helping to co-worker" at bounding box center [728, 549] width 989 height 36
click at [604, 551] on input "He helps people who need in real situation, like helping to co-worker and while…" at bounding box center [728, 549] width 989 height 36
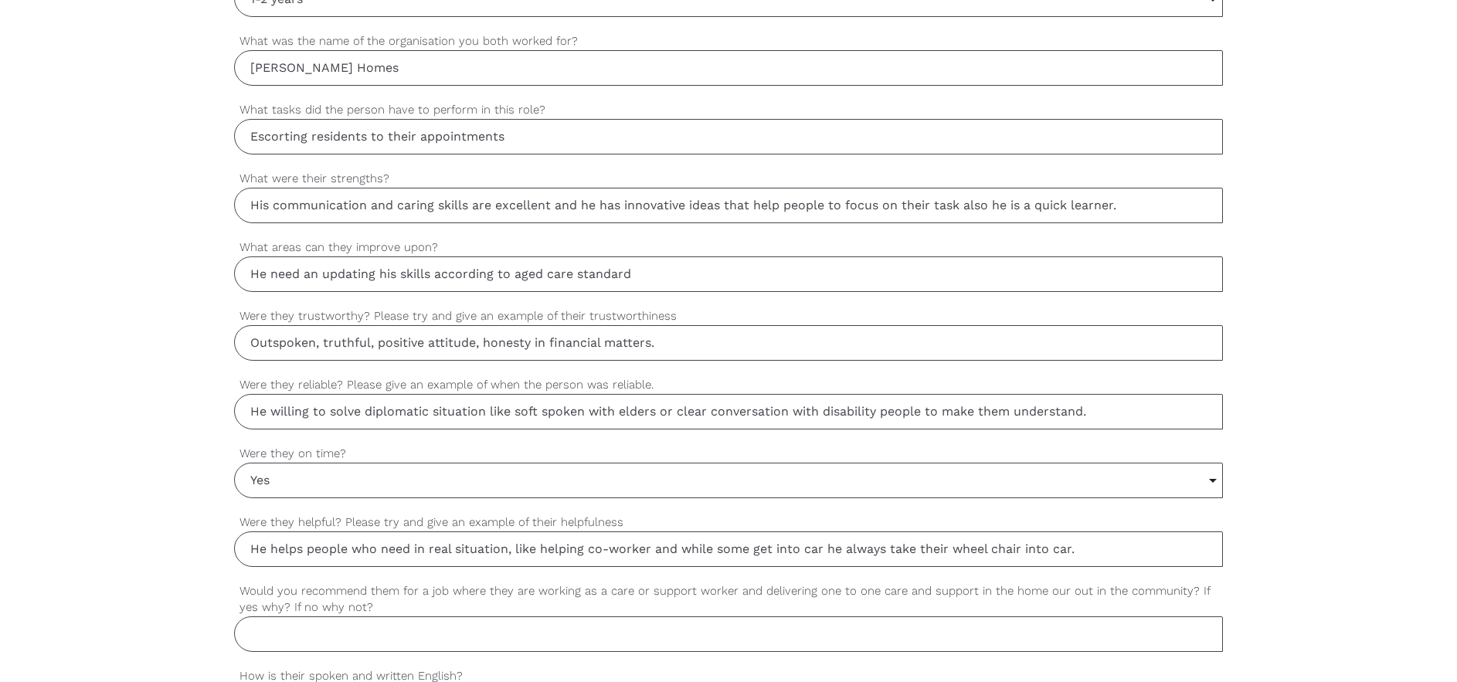
click at [657, 549] on input "He helps people who need in real situation, like helping co-worker and while so…" at bounding box center [728, 549] width 989 height 36
click at [822, 550] on input "He helps people who need in real situation, like helping co-worker as a team an…" at bounding box center [728, 549] width 989 height 36
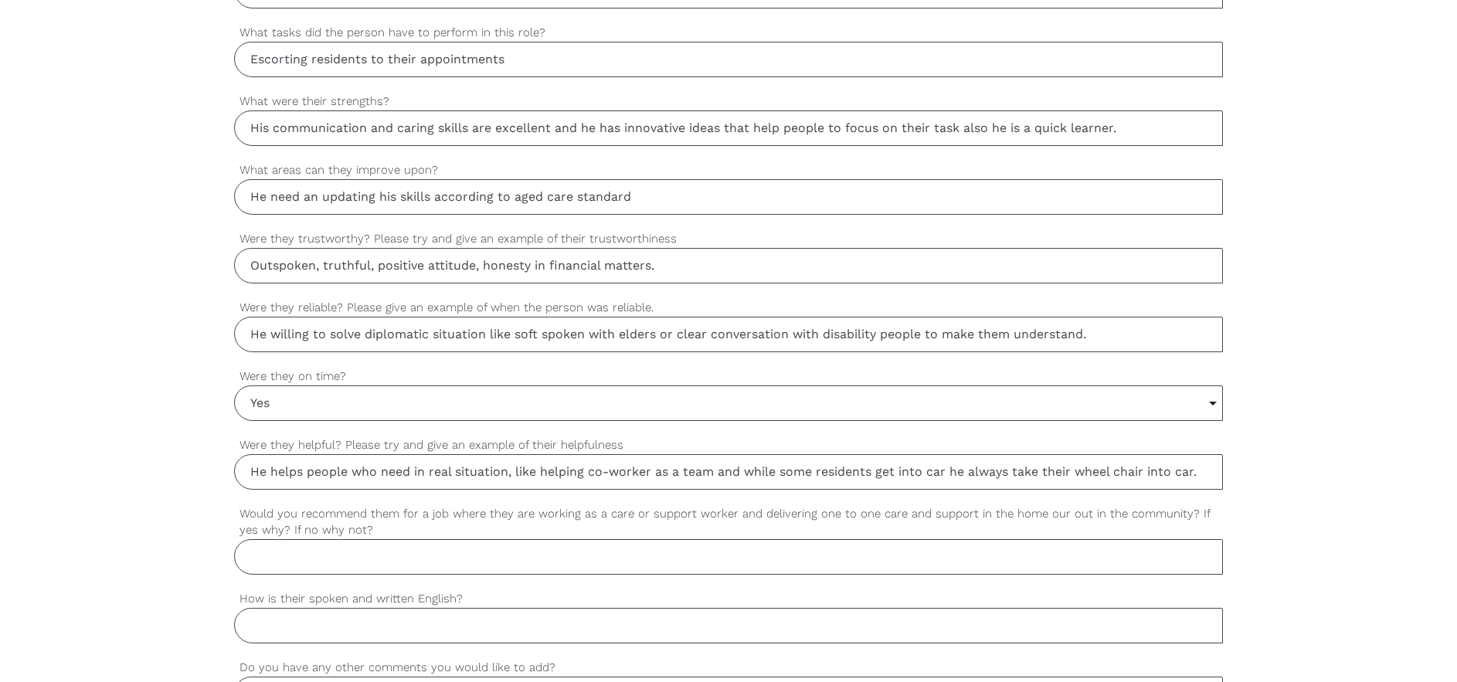
type input "He helps people who need in real situation, like helping co-worker as a team an…"
click at [324, 566] on input "Would you recommend them for a job where they are working as a care or support …" at bounding box center [728, 557] width 989 height 36
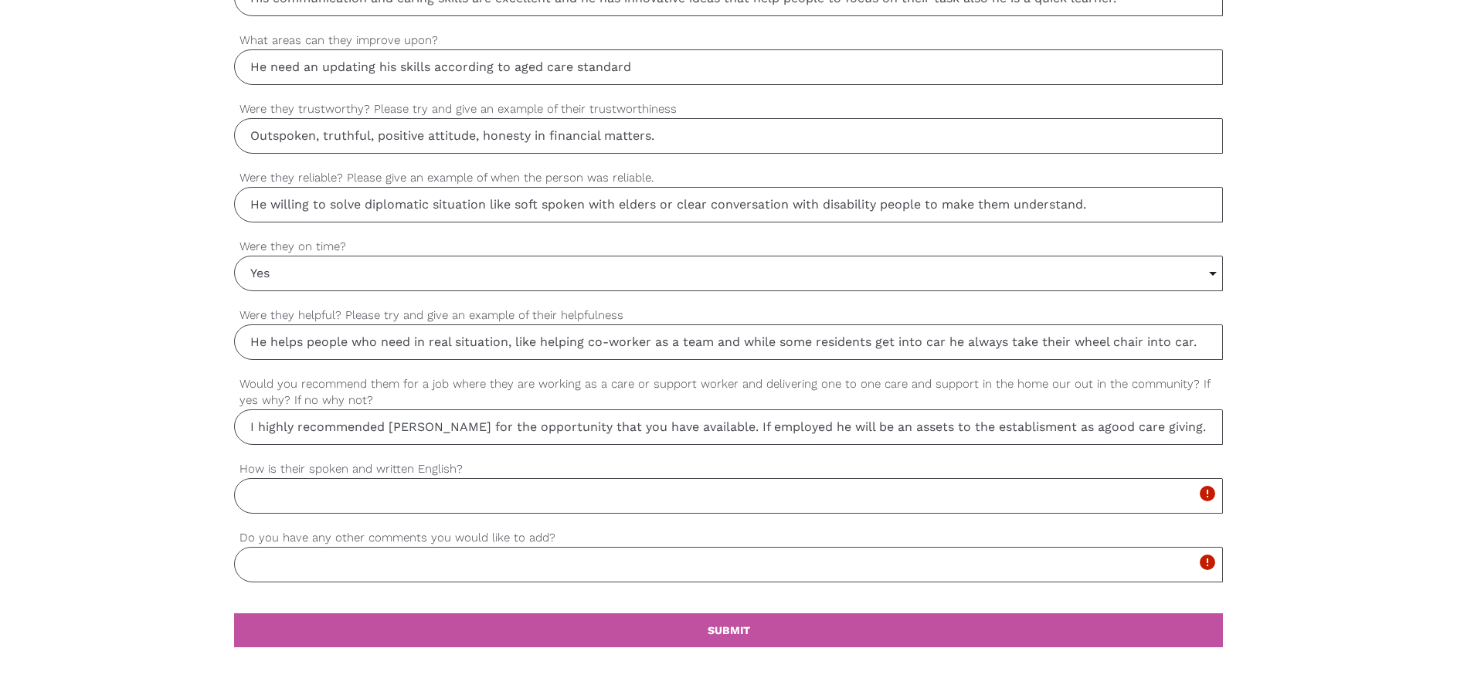
scroll to position [1217, 0]
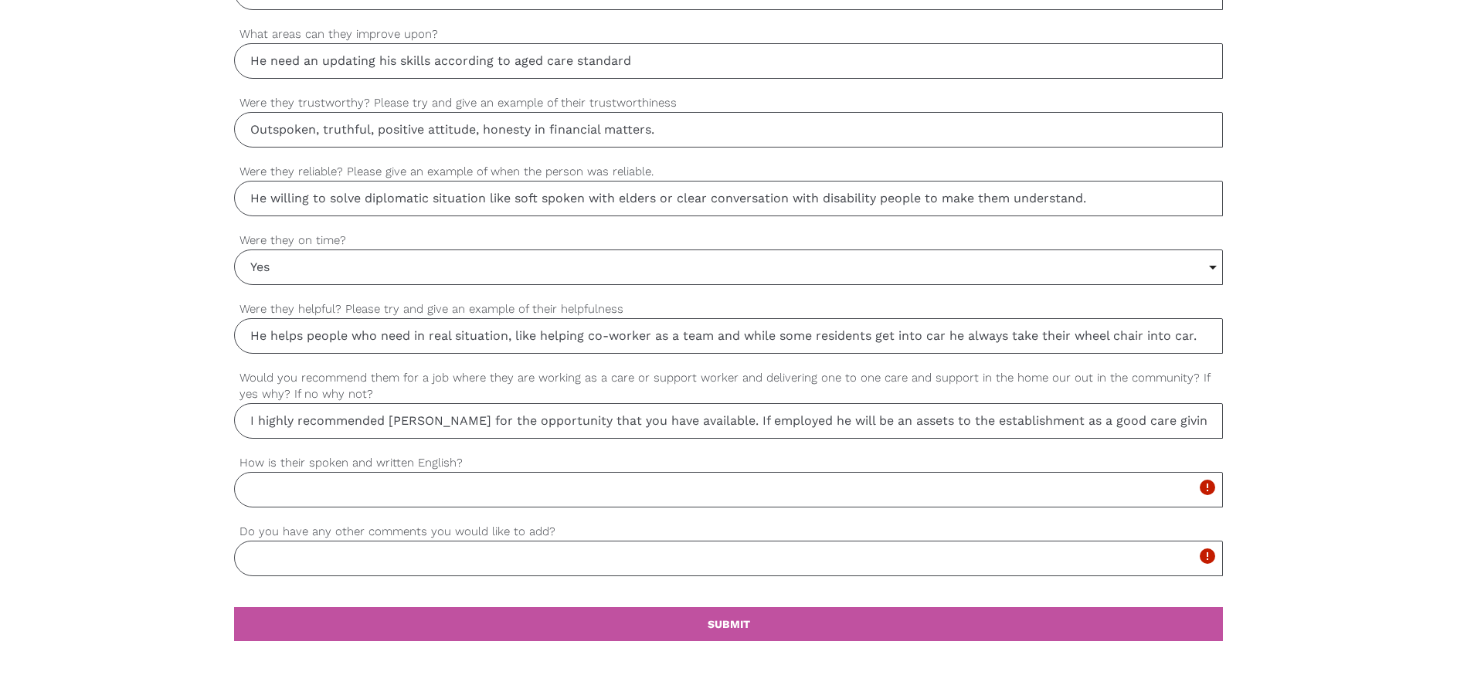
click at [1175, 421] on input "I highly recommended [PERSON_NAME] for the opportunity that you have available.…" at bounding box center [728, 421] width 989 height 36
type input "I highly recommended [PERSON_NAME] for the opportunity that you have available.…"
click at [266, 488] on input "How is their spoken and written English?" at bounding box center [728, 490] width 989 height 36
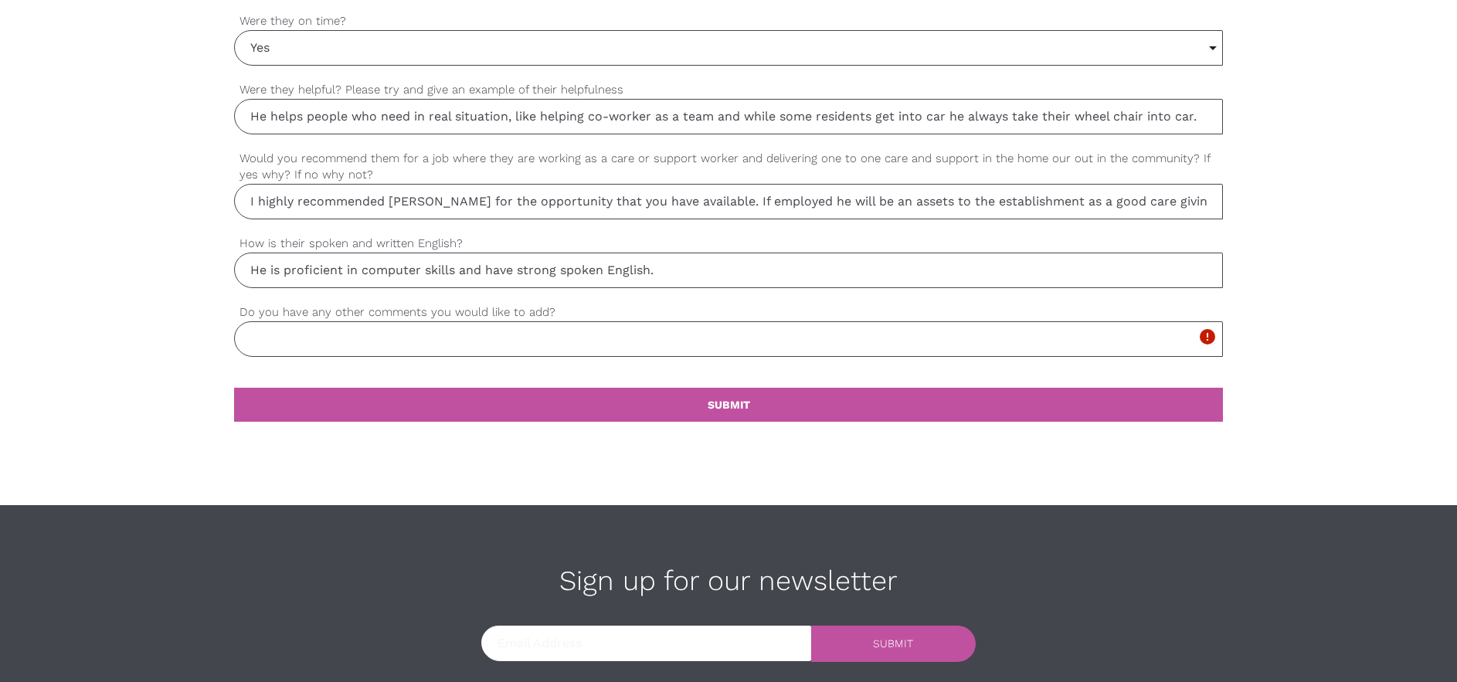
scroll to position [1449, 0]
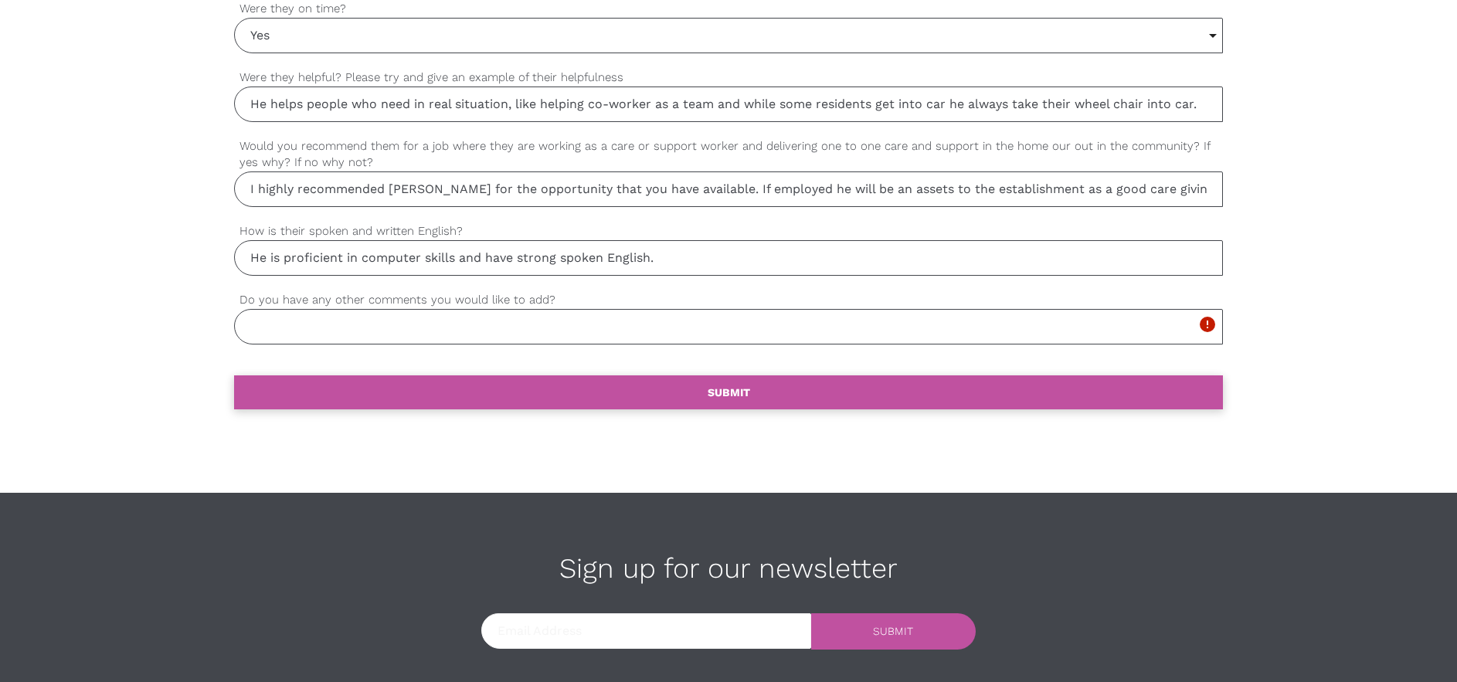
type input "He is proficient in computer skills and have strong spoken English."
click at [721, 387] on b "SUBMIT" at bounding box center [729, 392] width 42 height 12
click at [405, 325] on input "Do you have any other comments you would like to add?" at bounding box center [728, 327] width 989 height 36
click at [406, 328] on input "I am happy to see a young talented" at bounding box center [728, 327] width 989 height 36
click at [440, 328] on input "I am happy to see a talented" at bounding box center [728, 327] width 989 height 36
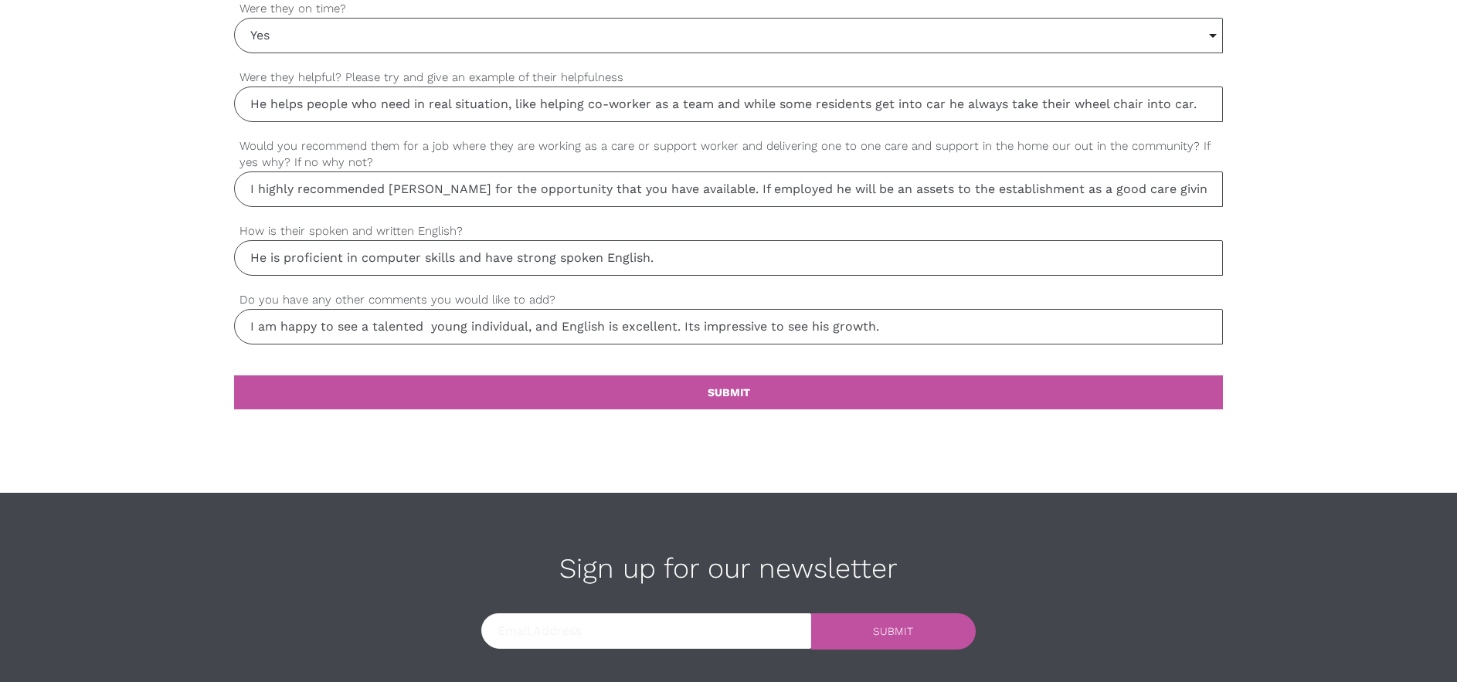
click at [564, 327] on input "I am happy to see a talented young individual, and English is excellent. Its im…" at bounding box center [728, 327] width 989 height 36
click at [681, 326] on input "I am happy to see a talented young individual, and English is excellent. Its im…" at bounding box center [728, 327] width 989 height 36
type input "I am happy to see a talented young individual. Its impressive to see his growth."
click at [728, 397] on b "SUBMIT" at bounding box center [729, 392] width 42 height 12
